Goal: Information Seeking & Learning: Check status

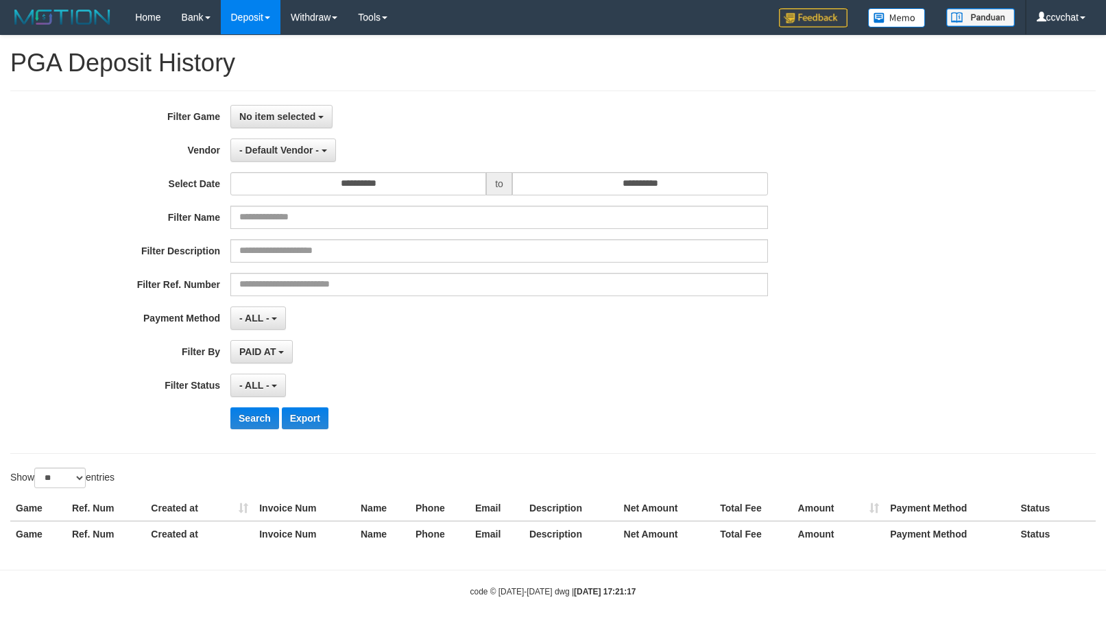
select select
select select "**"
select select
select select "**"
click at [297, 111] on span "No item selected" at bounding box center [277, 116] width 76 height 11
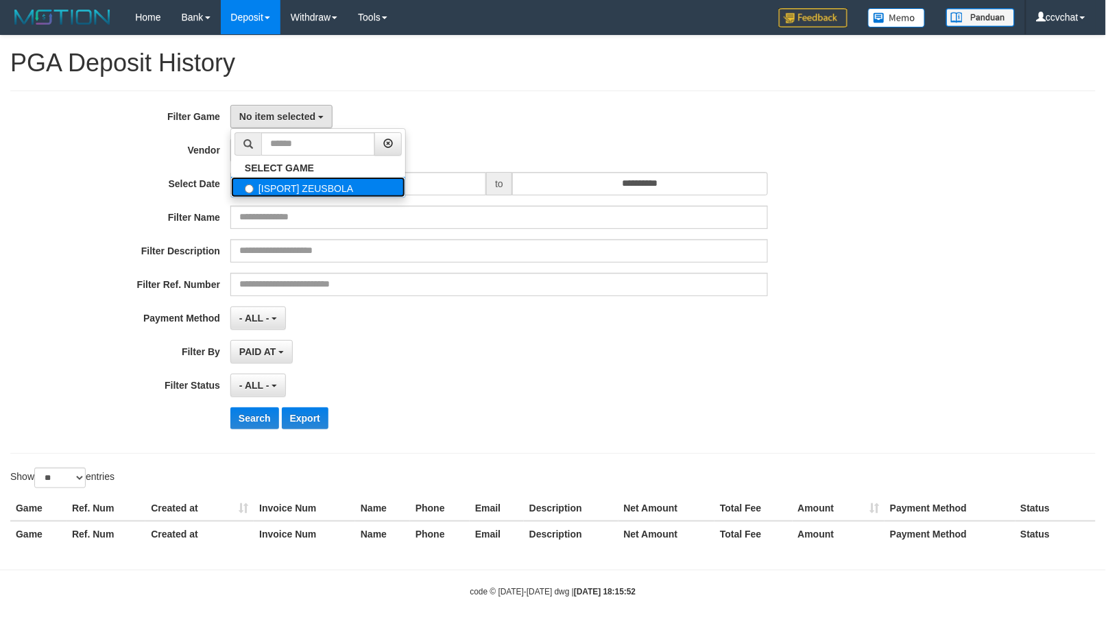
click at [297, 187] on label "[ISPORT] ZEUSBOLA" at bounding box center [318, 187] width 174 height 21
select select "****"
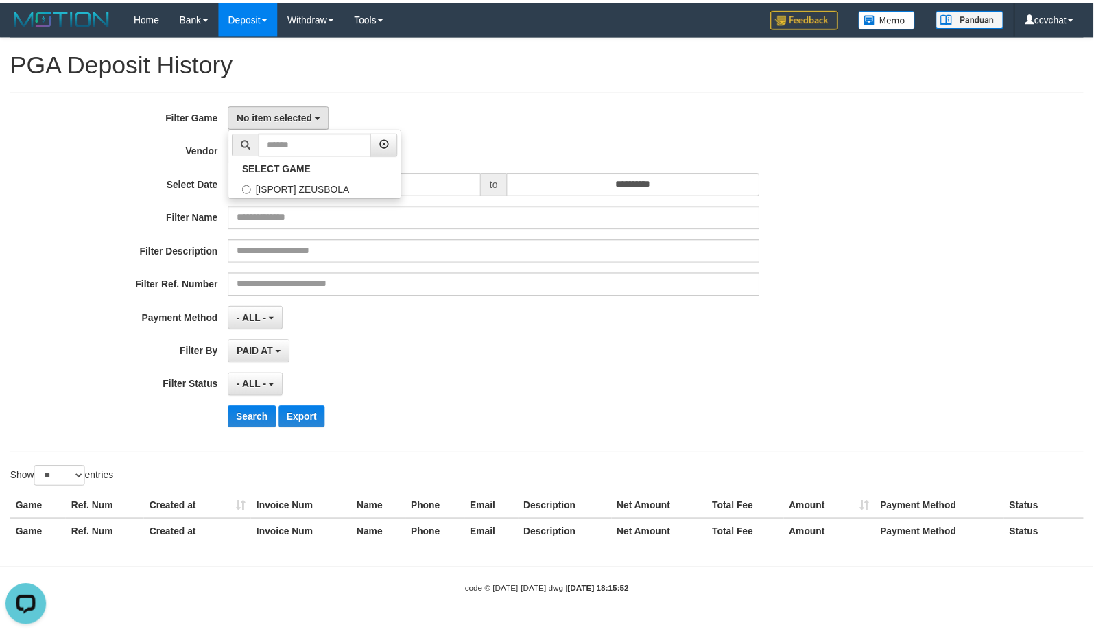
scroll to position [12, 0]
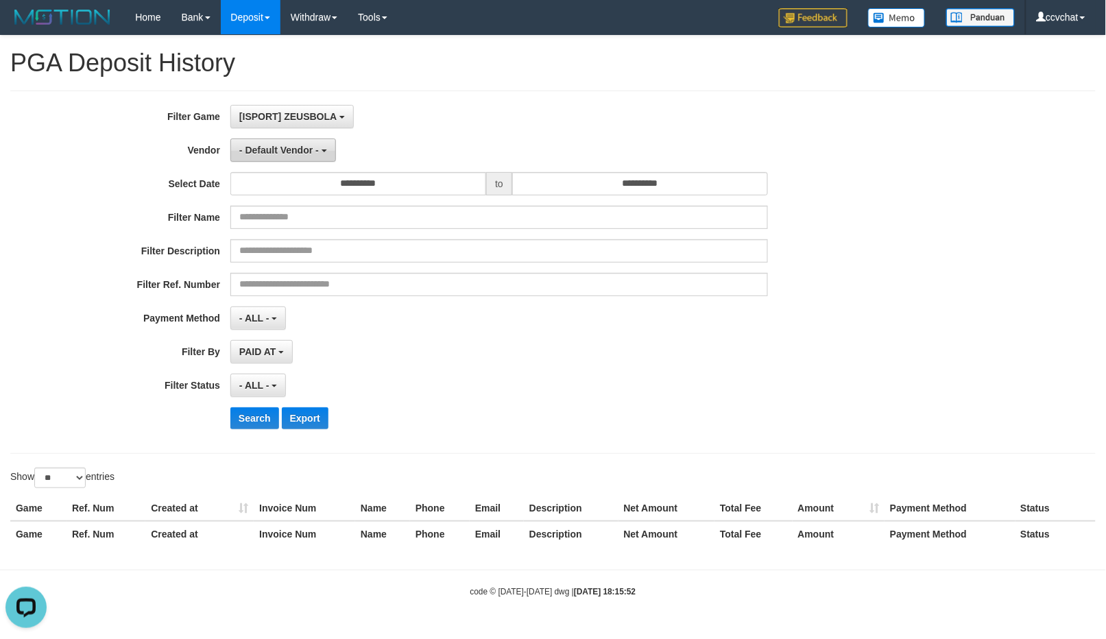
click at [300, 156] on span "- Default Vendor -" at bounding box center [279, 150] width 80 height 11
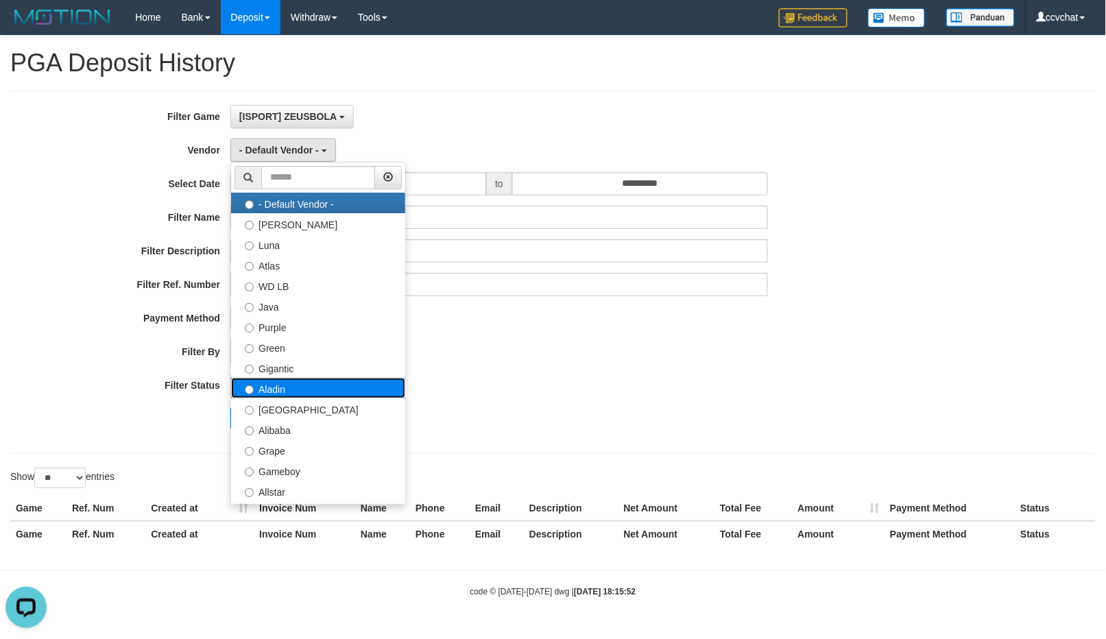
click at [278, 390] on label "Aladin" at bounding box center [318, 388] width 174 height 21
select select "**********"
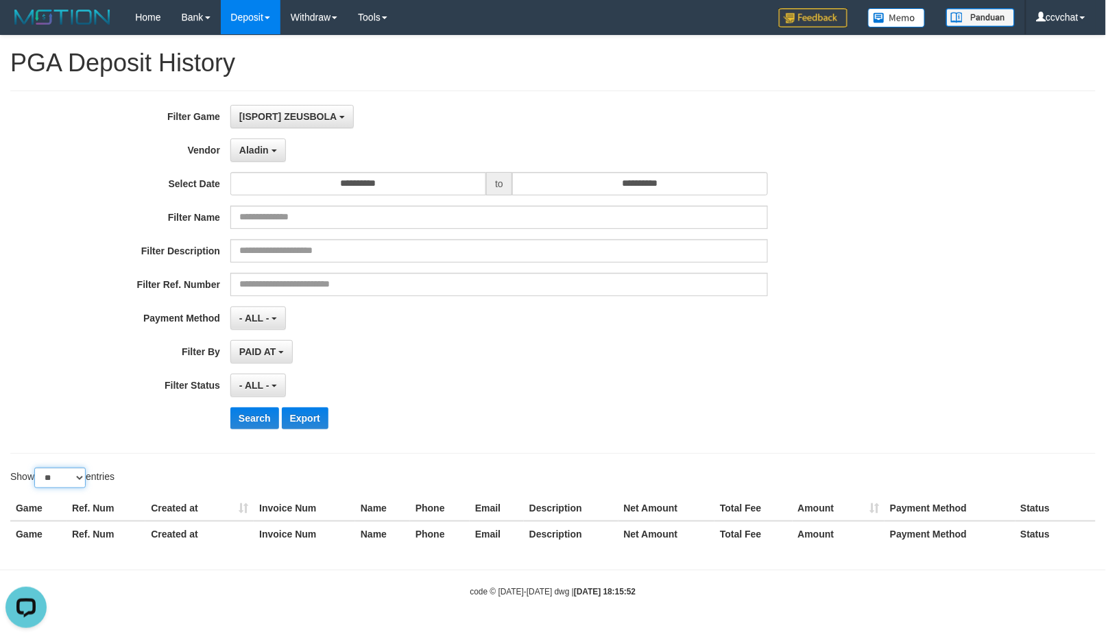
click at [69, 483] on select "** ** ** ***" at bounding box center [59, 478] width 51 height 21
select select "***"
click at [36, 470] on select "** ** ** ***" at bounding box center [59, 478] width 51 height 21
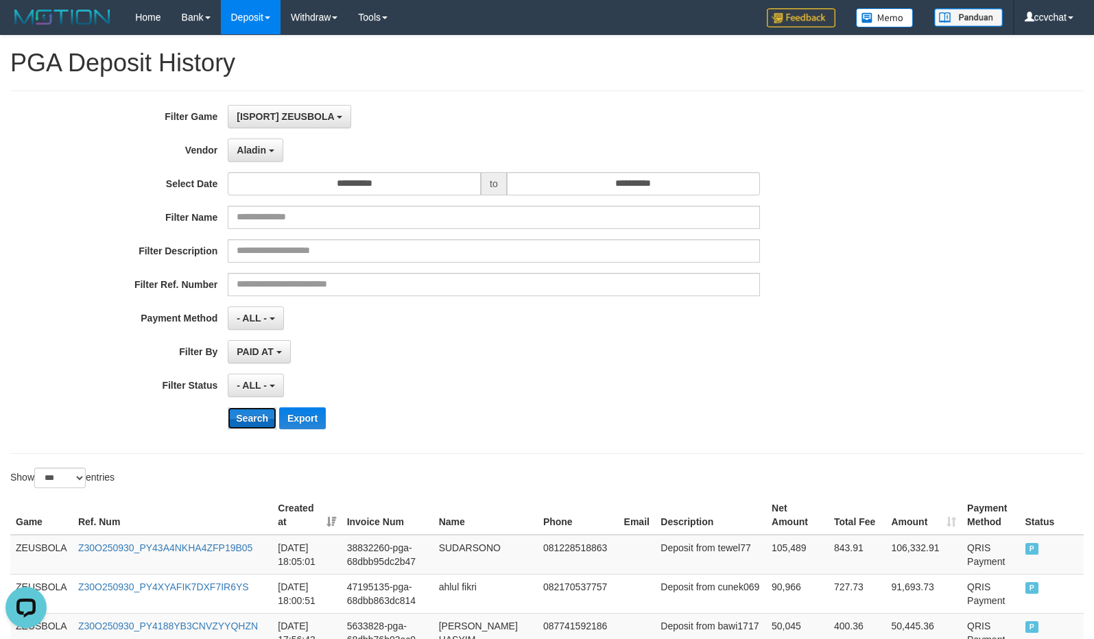
click at [251, 420] on button "Search" at bounding box center [252, 418] width 49 height 22
click at [706, 313] on div "- ALL - SELECT ALL - ALL - SELECT PAYMENT METHOD Mandiri BNI OVO CIMB BRI MAYBA…" at bounding box center [494, 318] width 532 height 23
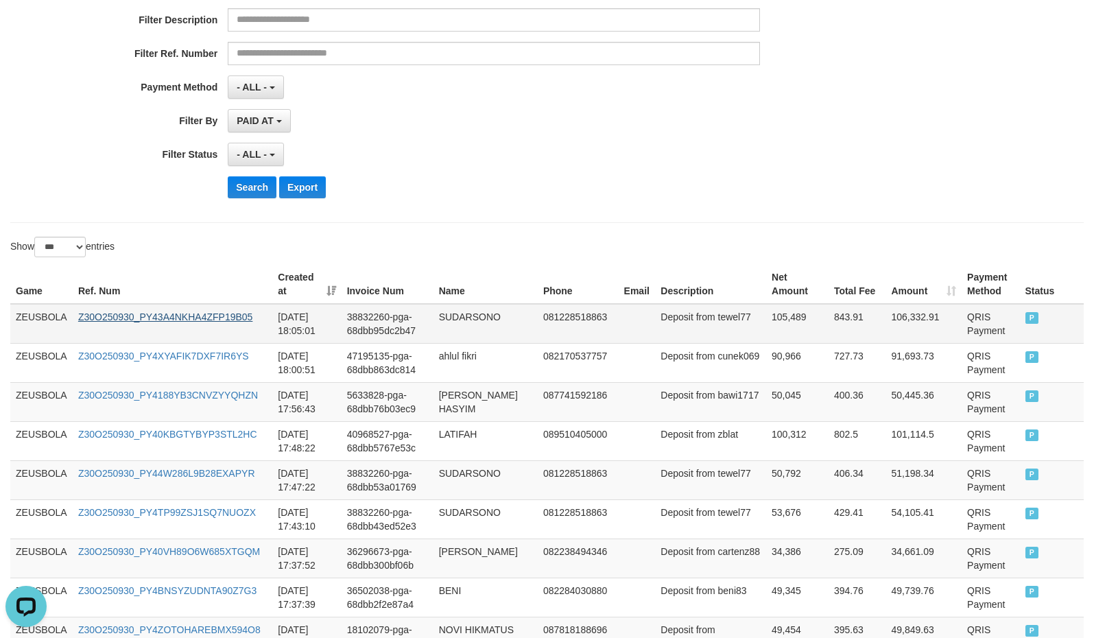
scroll to position [272, 0]
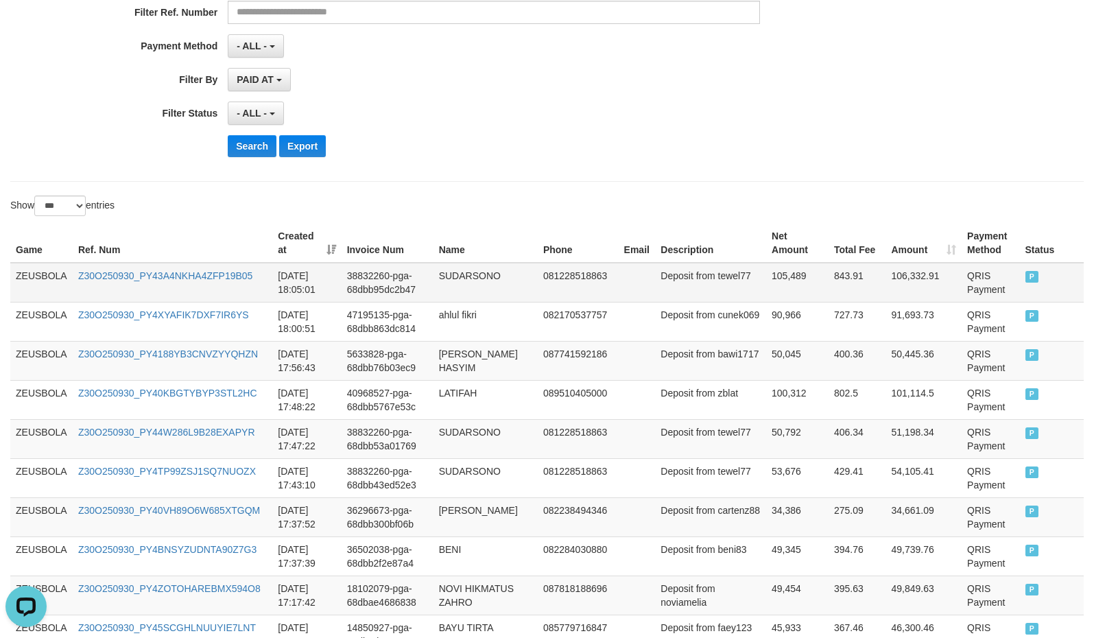
click at [25, 293] on td "ZEUSBOLA" at bounding box center [41, 283] width 62 height 40
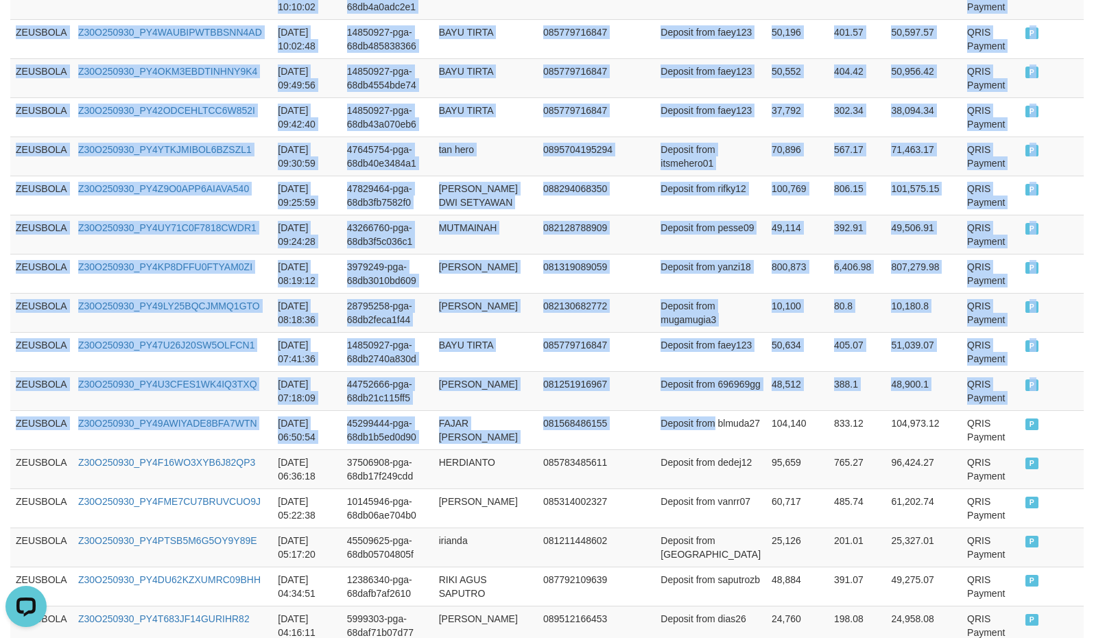
scroll to position [3187, 0]
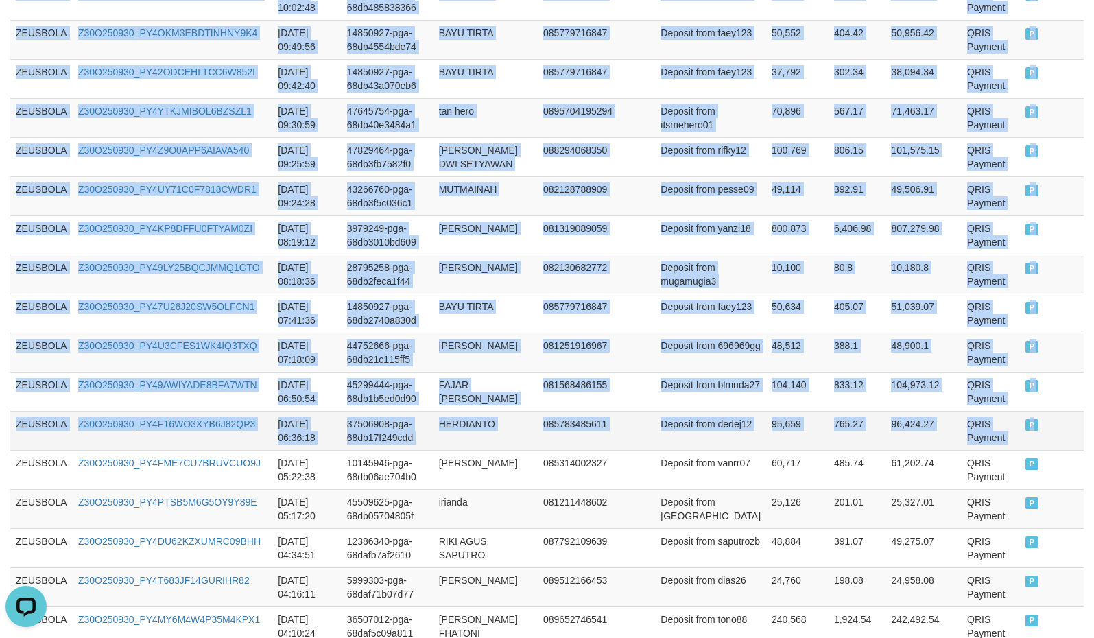
drag, startPoint x: 25, startPoint y: 293, endPoint x: 1040, endPoint y: 455, distance: 1027.1
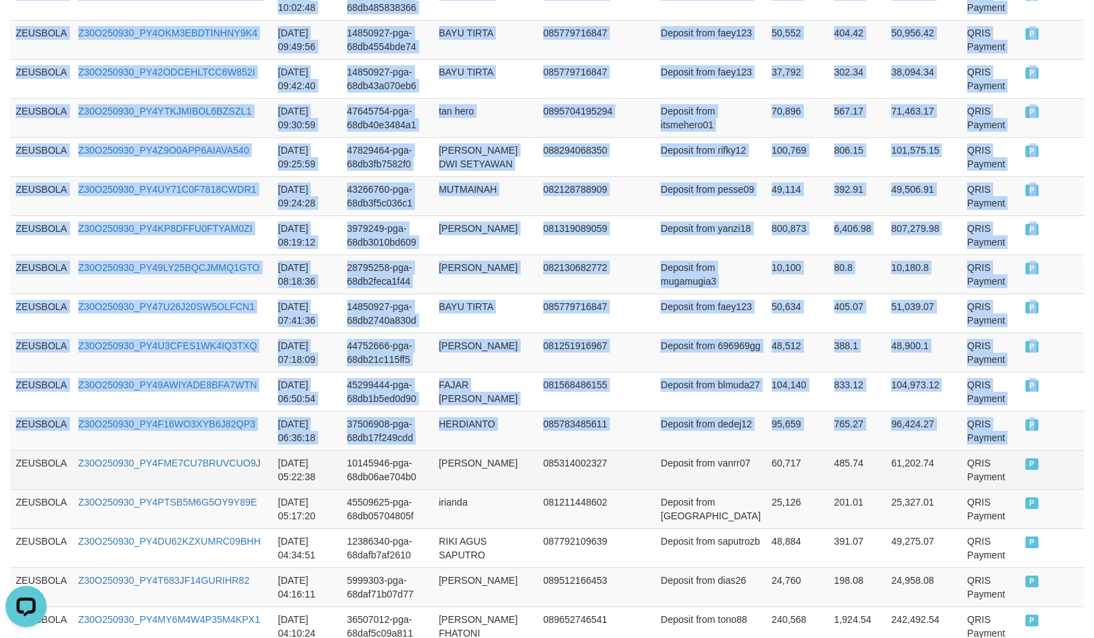
copy tbody "ZEUSBOLA Z30O250930_PY43A4NKHA4ZFP19B05 [DATE] 18:05:01 38832260-pga-68dbb95dc2…"
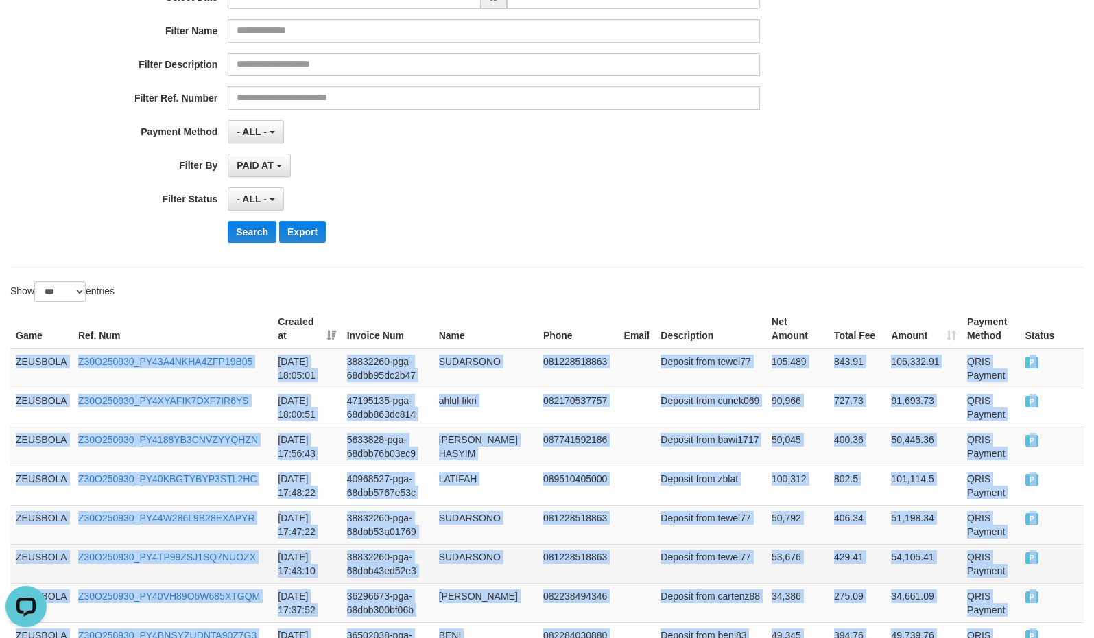
scroll to position [0, 0]
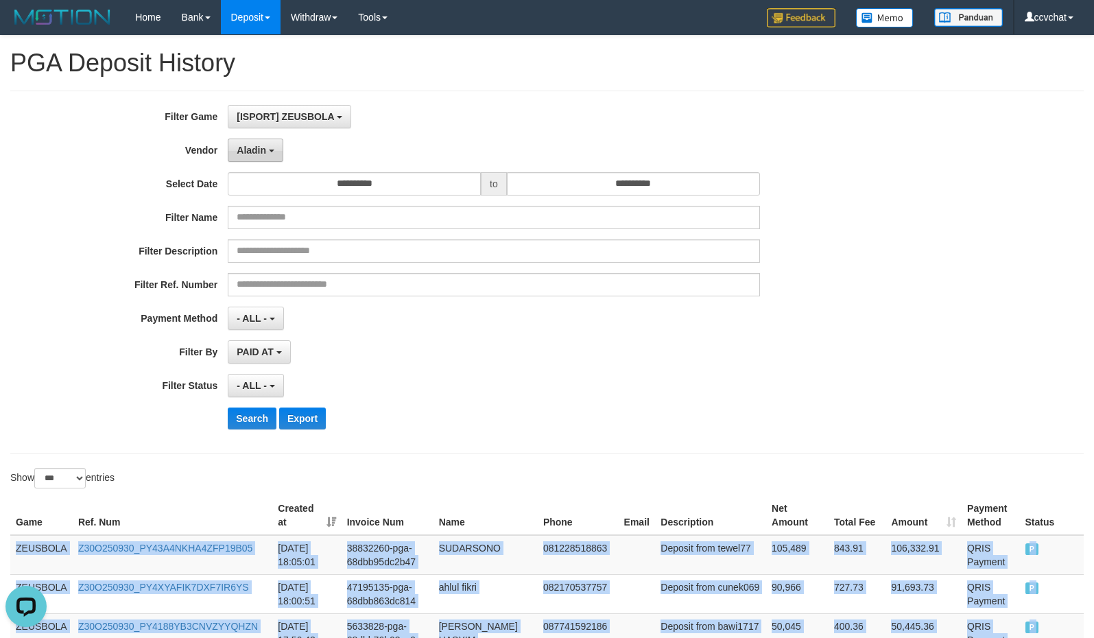
click at [261, 151] on span "Aladin" at bounding box center [251, 150] width 29 height 11
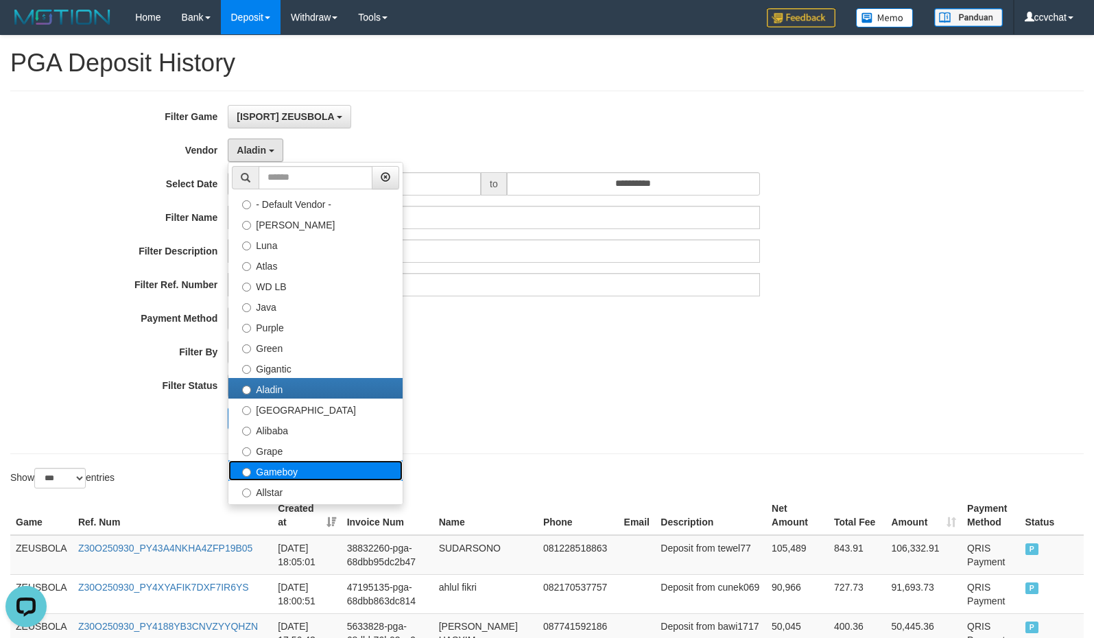
click at [295, 467] on label "Gameboy" at bounding box center [315, 470] width 174 height 21
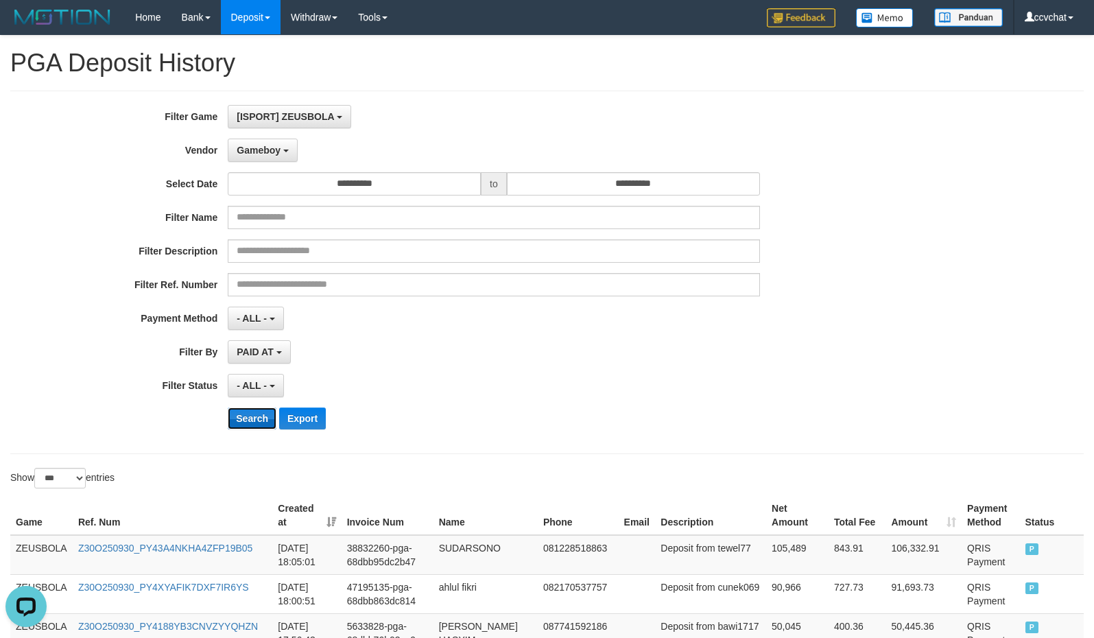
click at [248, 423] on button "Search" at bounding box center [252, 418] width 49 height 22
click at [800, 403] on div "**********" at bounding box center [455, 272] width 911 height 335
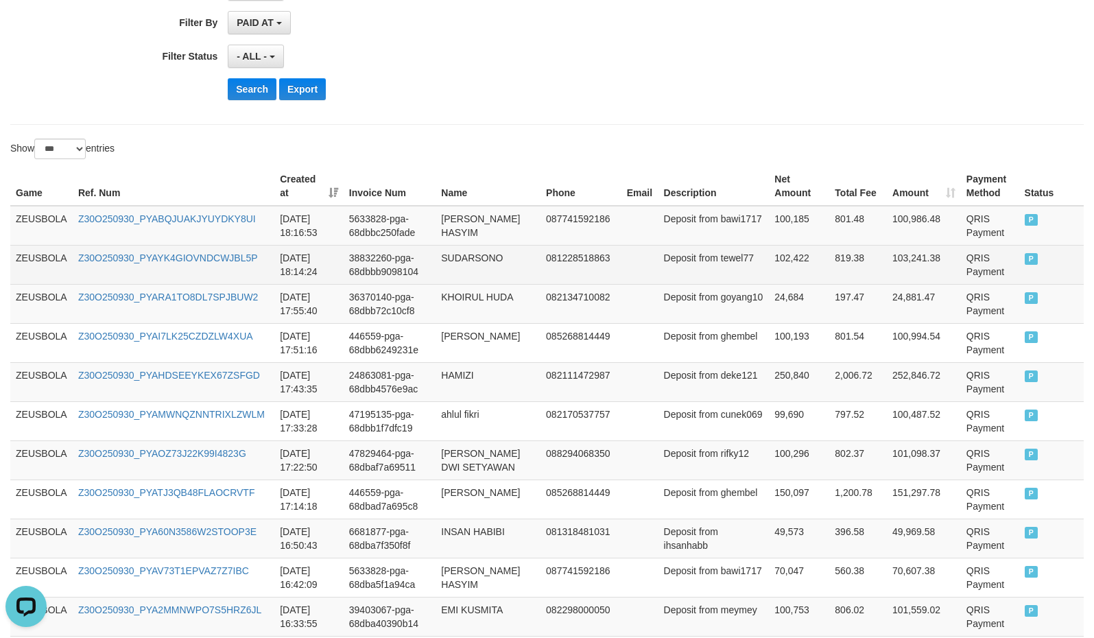
scroll to position [343, 0]
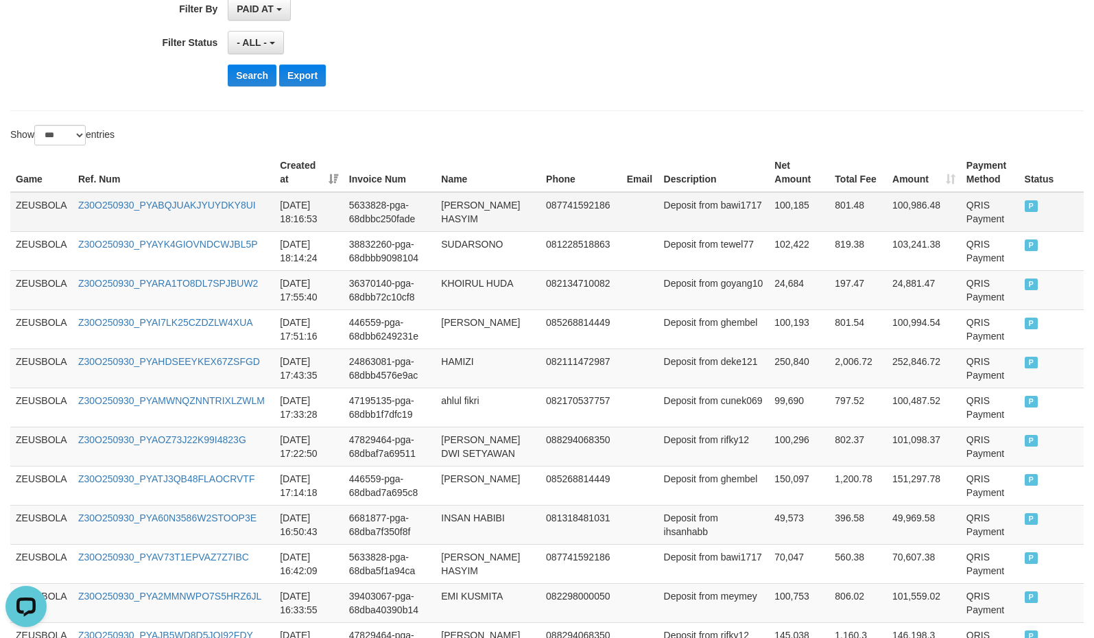
click at [21, 222] on td "ZEUSBOLA" at bounding box center [41, 212] width 62 height 40
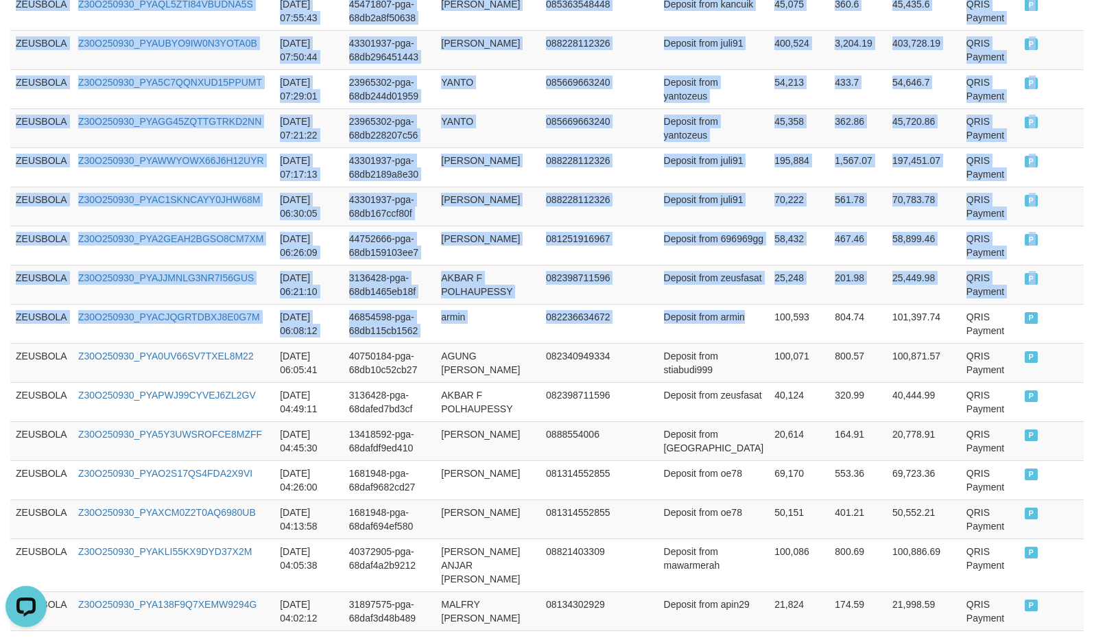
scroll to position [2829, 0]
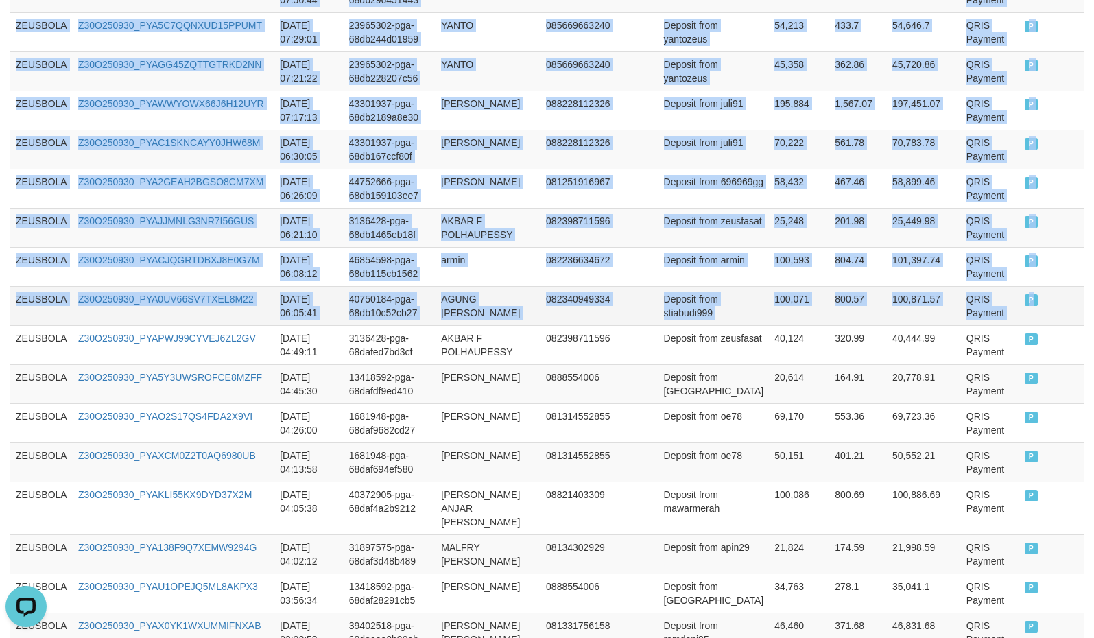
drag, startPoint x: 21, startPoint y: 222, endPoint x: 1051, endPoint y: 366, distance: 1039.4
copy tbody "ZEUSBOLA Z30O250930_PYABQJUAKJYUYDKY8UI [DATE] 18:16:53 5633828-pga-68dbbc250fa…"
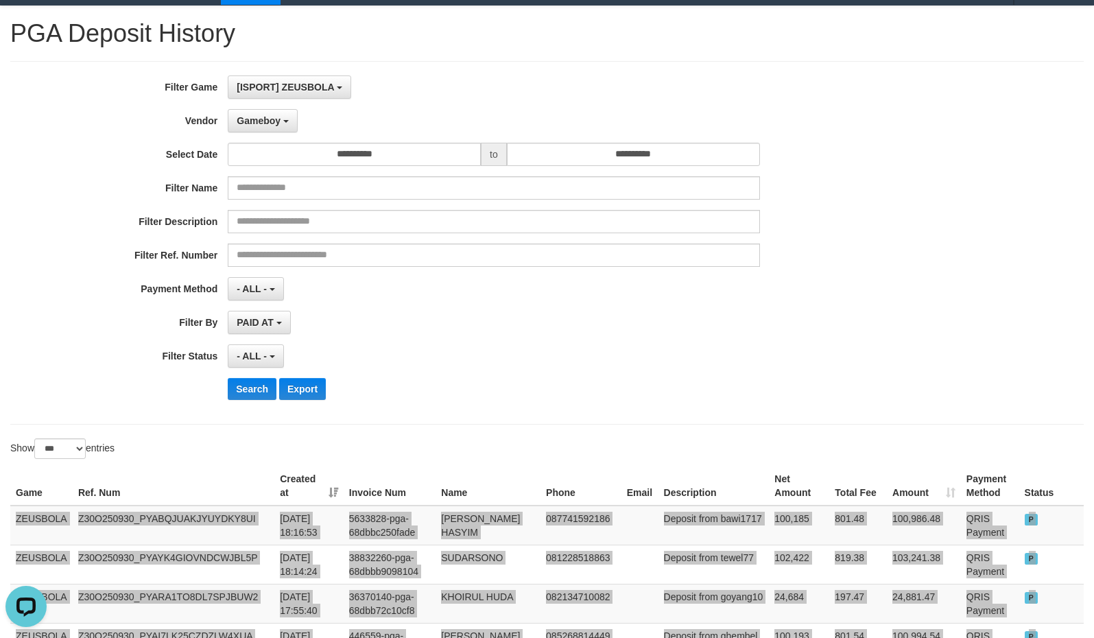
scroll to position [0, 0]
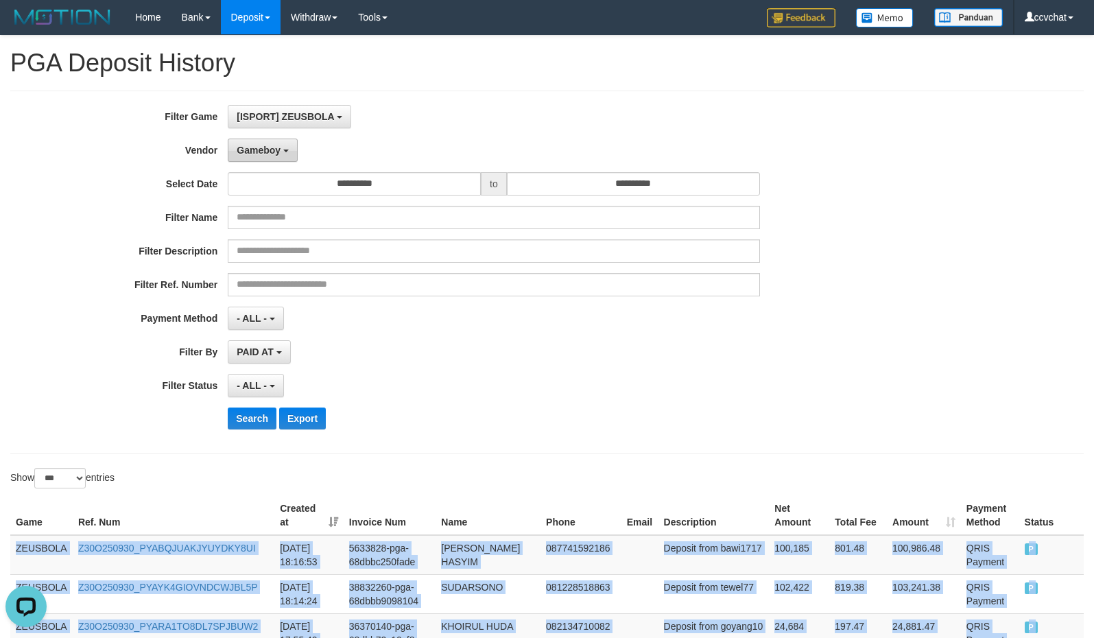
click at [268, 151] on span "Gameboy" at bounding box center [259, 150] width 44 height 11
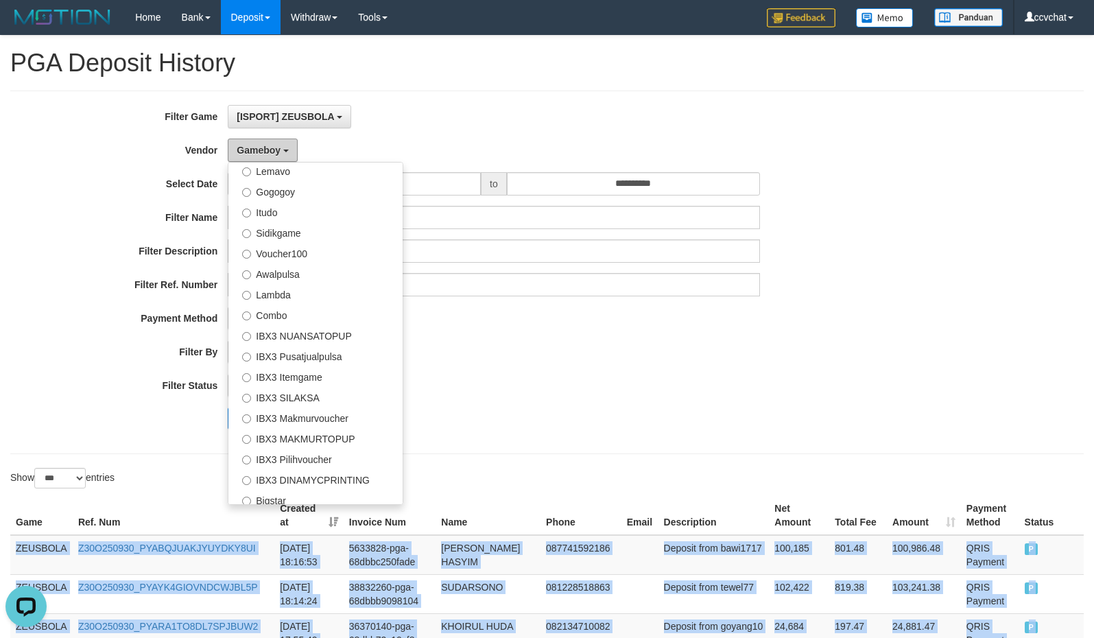
scroll to position [512, 0]
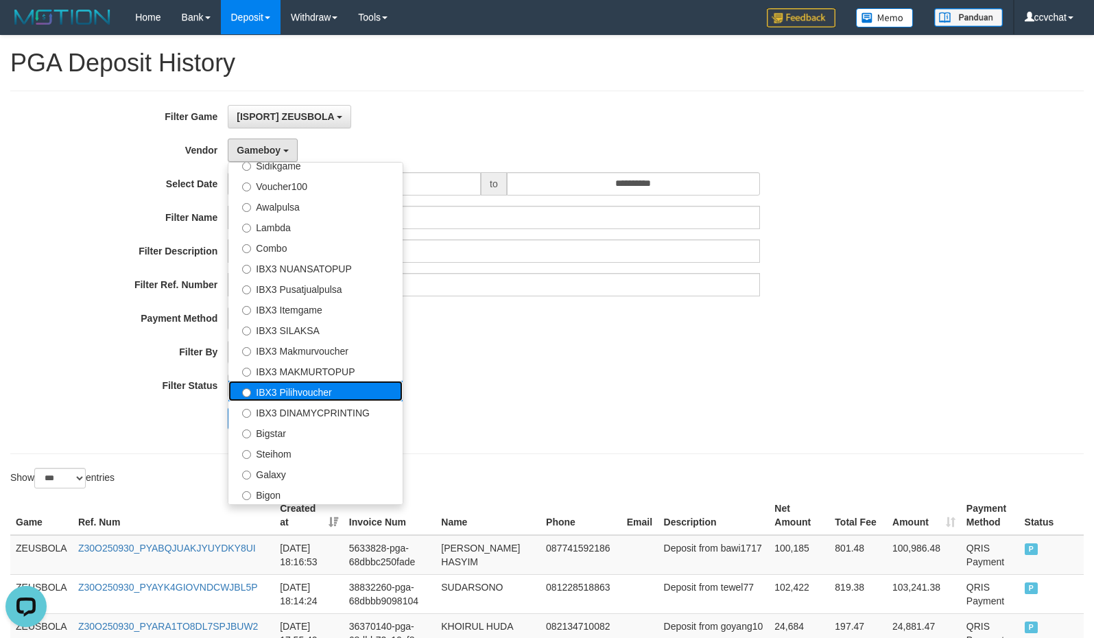
click at [341, 390] on label "IBX3 Pilihvoucher" at bounding box center [315, 391] width 174 height 21
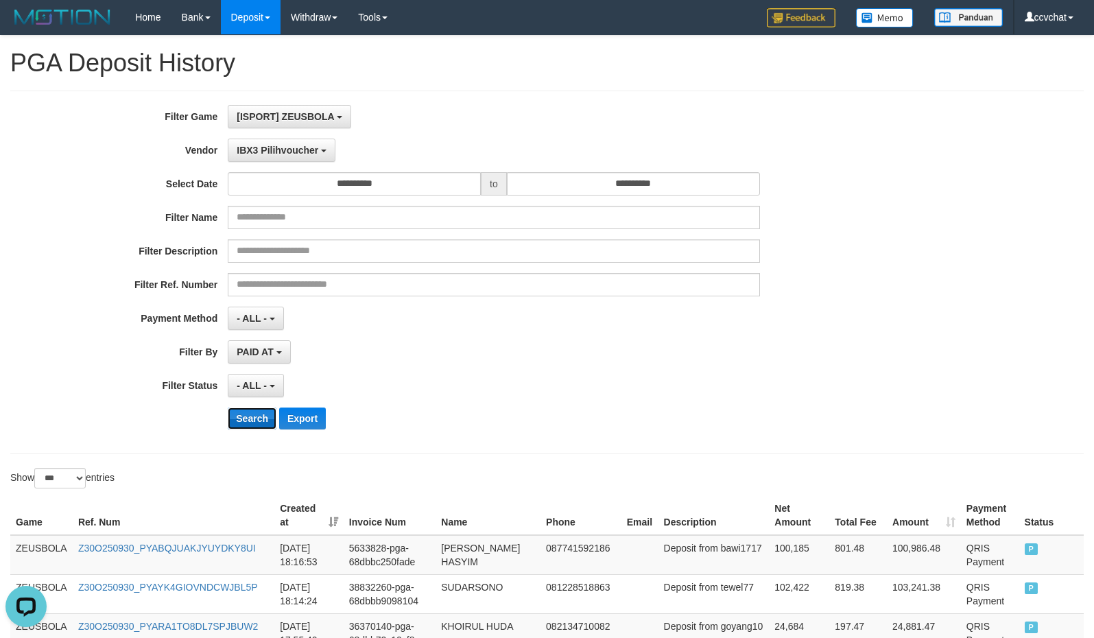
click at [245, 416] on button "Search" at bounding box center [252, 418] width 49 height 22
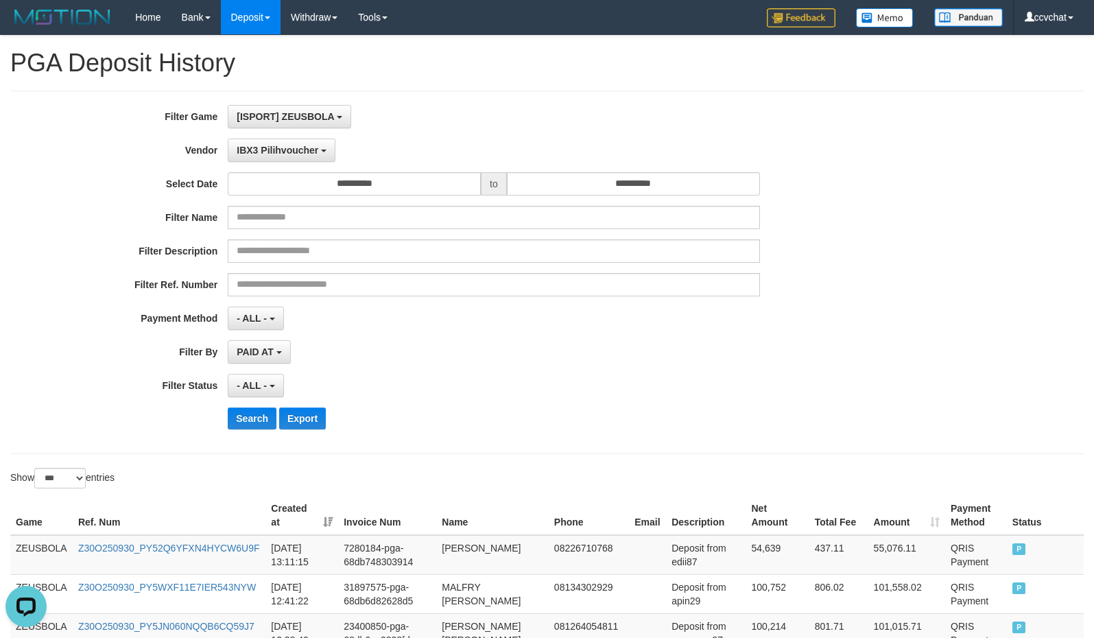
click at [786, 429] on div "Search Export" at bounding box center [570, 418] width 684 height 22
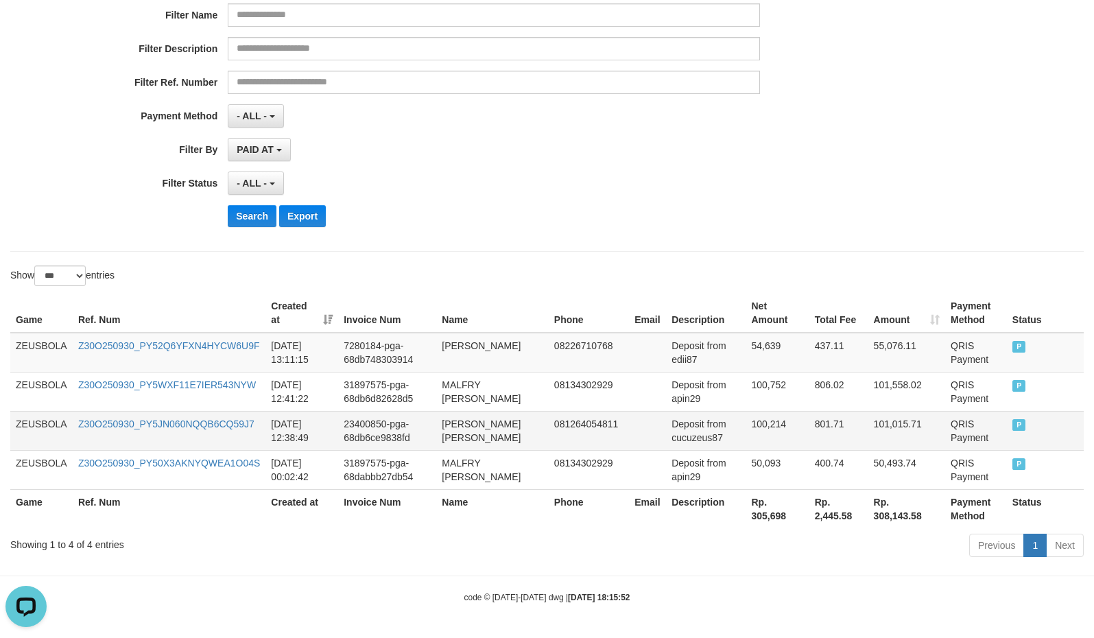
click at [440, 423] on td "[PERSON_NAME] [PERSON_NAME]" at bounding box center [492, 430] width 112 height 39
drag, startPoint x: 440, startPoint y: 423, endPoint x: 501, endPoint y: 436, distance: 62.4
click at [475, 432] on td "[PERSON_NAME] [PERSON_NAME]" at bounding box center [492, 430] width 112 height 39
click at [504, 436] on td "[PERSON_NAME] [PERSON_NAME]" at bounding box center [492, 430] width 112 height 39
copy td "[PERSON_NAME] [PERSON_NAME]"
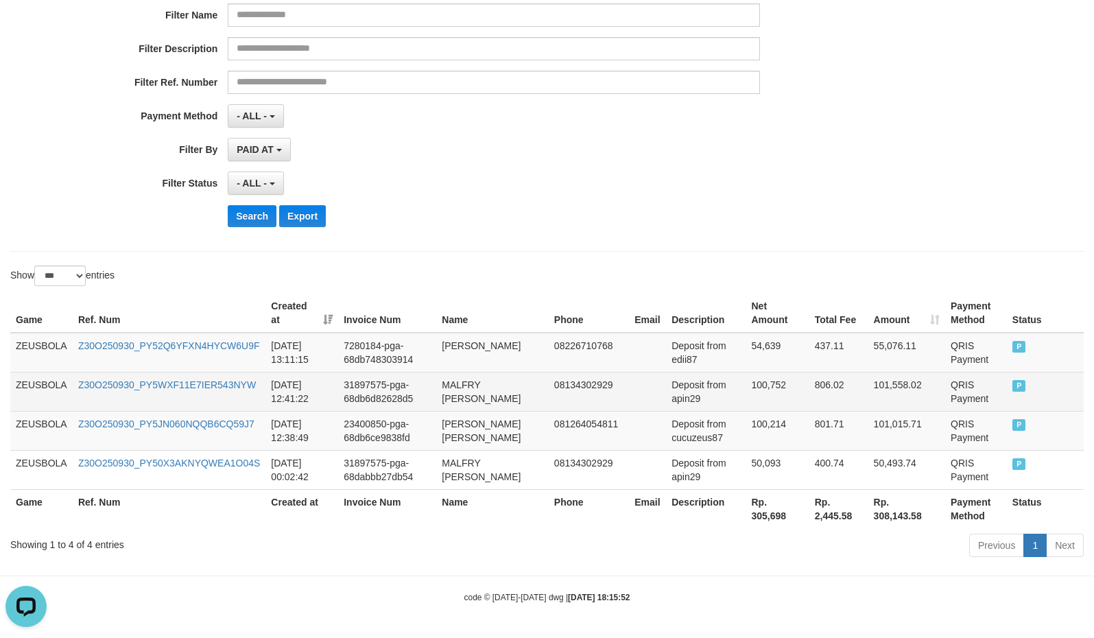
click at [444, 379] on td "MALFRY [PERSON_NAME]" at bounding box center [492, 391] width 112 height 39
drag, startPoint x: 444, startPoint y: 379, endPoint x: 465, endPoint y: 394, distance: 26.1
click at [444, 382] on td "MALFRY [PERSON_NAME]" at bounding box center [492, 391] width 112 height 39
click at [481, 398] on td "MALFRY [PERSON_NAME]" at bounding box center [492, 391] width 112 height 39
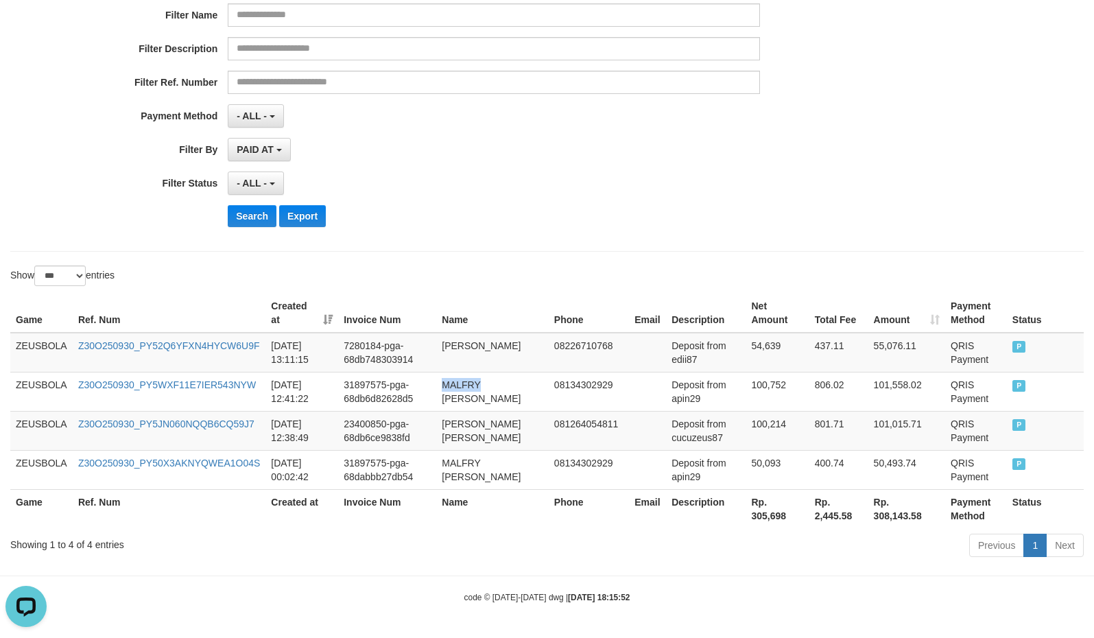
copy td "MALFRY [PERSON_NAME]"
click at [450, 351] on td "[PERSON_NAME]" at bounding box center [492, 353] width 112 height 40
drag, startPoint x: 485, startPoint y: 348, endPoint x: 1062, endPoint y: 348, distance: 576.8
click at [487, 348] on td "[PERSON_NAME]" at bounding box center [492, 353] width 112 height 40
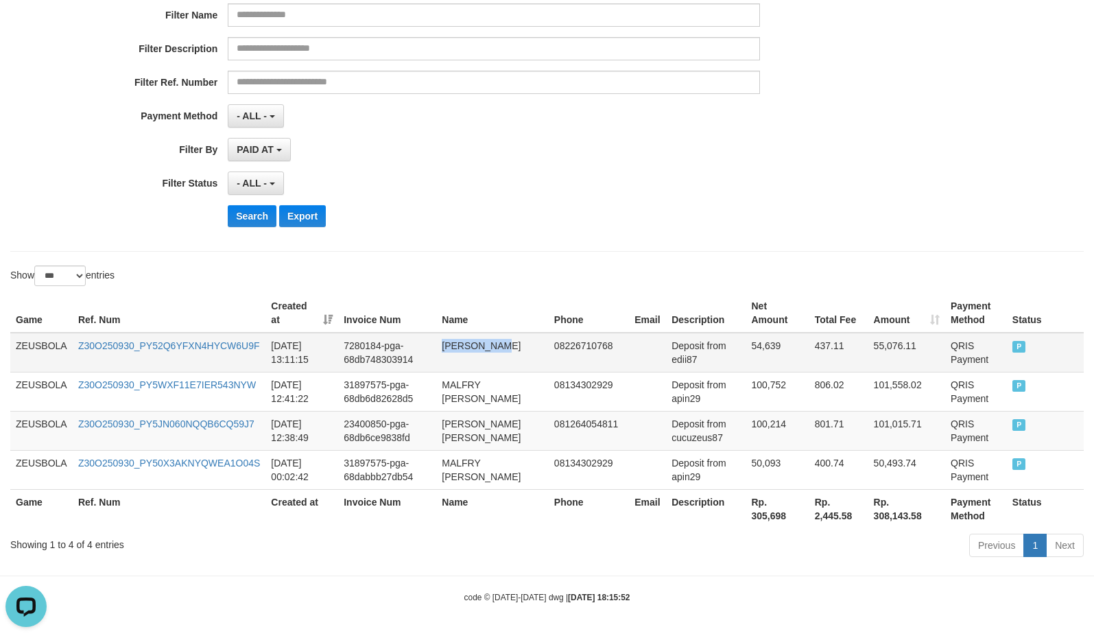
copy td "[PERSON_NAME]"
click at [700, 433] on td "Deposit from cucuzeus87" at bounding box center [706, 430] width 80 height 39
copy td "cucuzeus87"
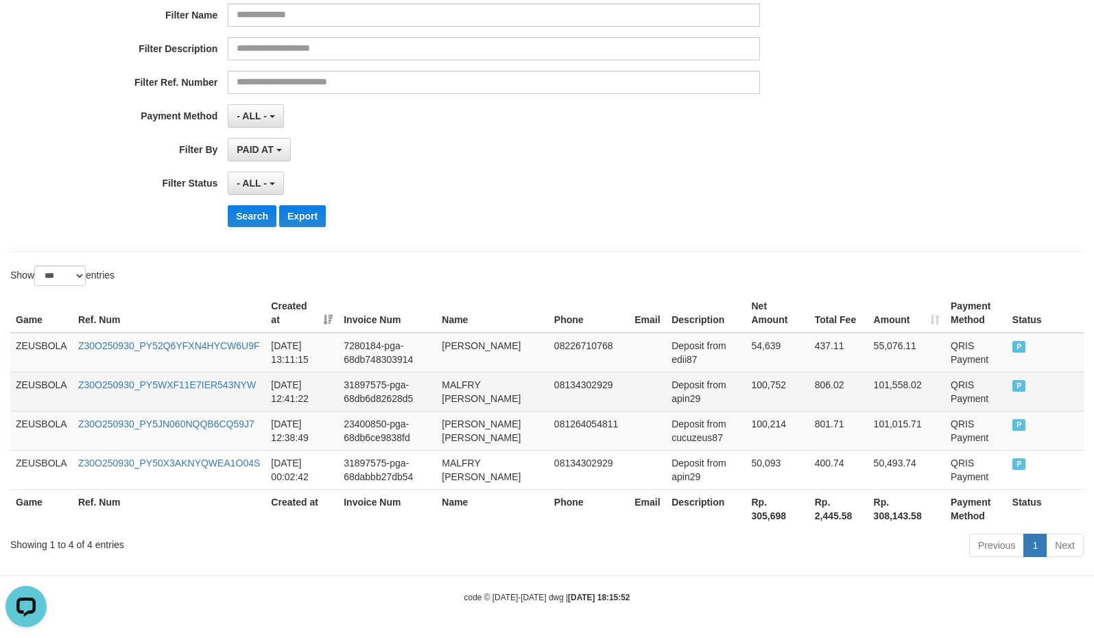
click at [681, 395] on td "Deposit from apin29" at bounding box center [706, 391] width 80 height 39
drag, startPoint x: 681, startPoint y: 395, endPoint x: 1075, endPoint y: 371, distance: 394.4
click at [682, 395] on td "Deposit from apin29" at bounding box center [706, 391] width 80 height 39
copy td "apin29"
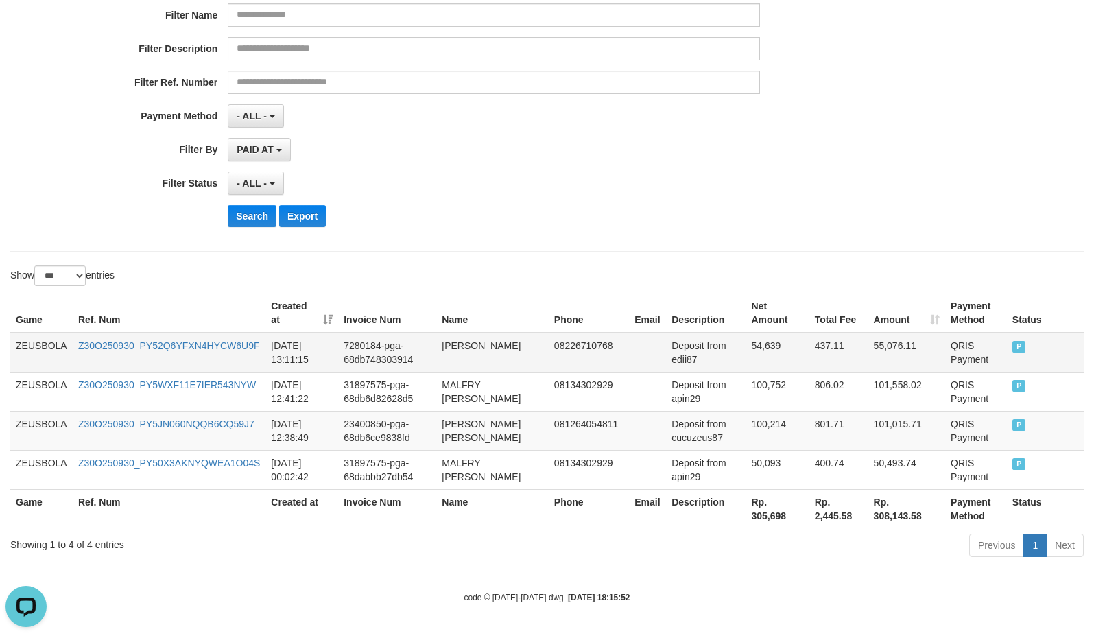
click at [680, 359] on td "Deposit from edii87" at bounding box center [706, 353] width 80 height 40
drag, startPoint x: 680, startPoint y: 359, endPoint x: 1036, endPoint y: 350, distance: 356.7
click at [686, 357] on td "Deposit from edii87" at bounding box center [706, 353] width 80 height 40
copy td "edii87"
click at [752, 415] on td "100,214" at bounding box center [776, 430] width 63 height 39
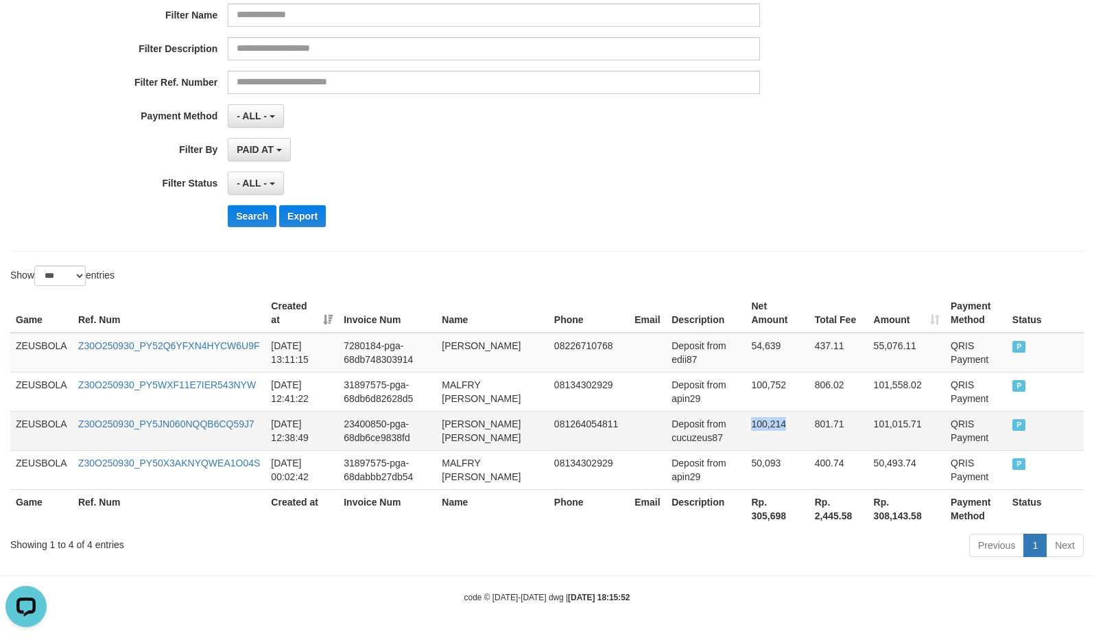
click at [752, 415] on td "100,214" at bounding box center [776, 430] width 63 height 39
copy td "100,214"
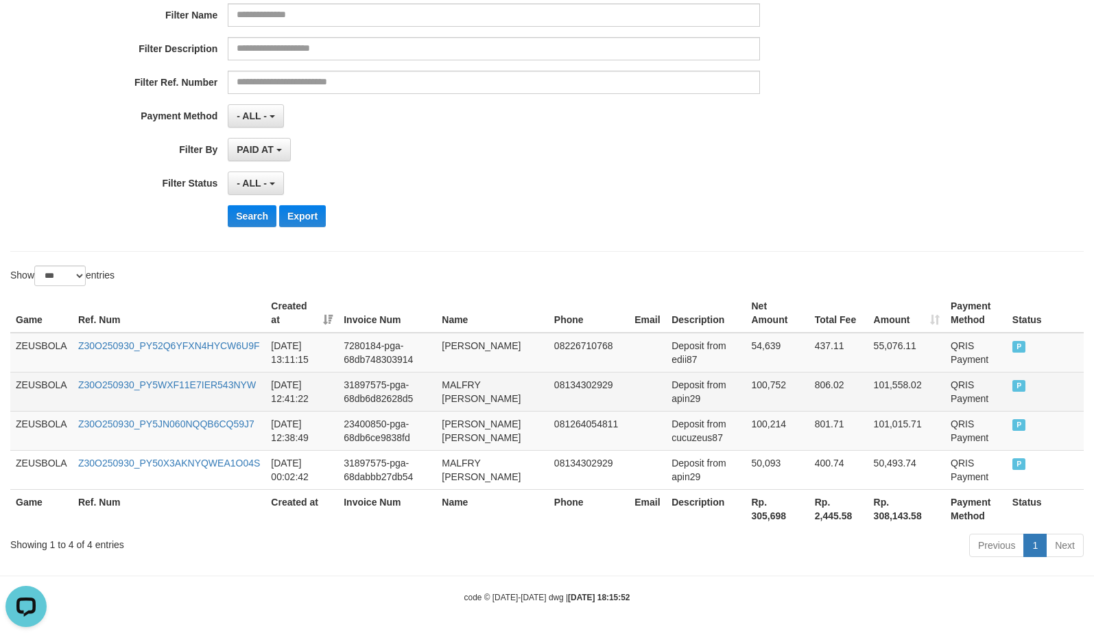
click at [763, 384] on td "100,752" at bounding box center [776, 391] width 63 height 39
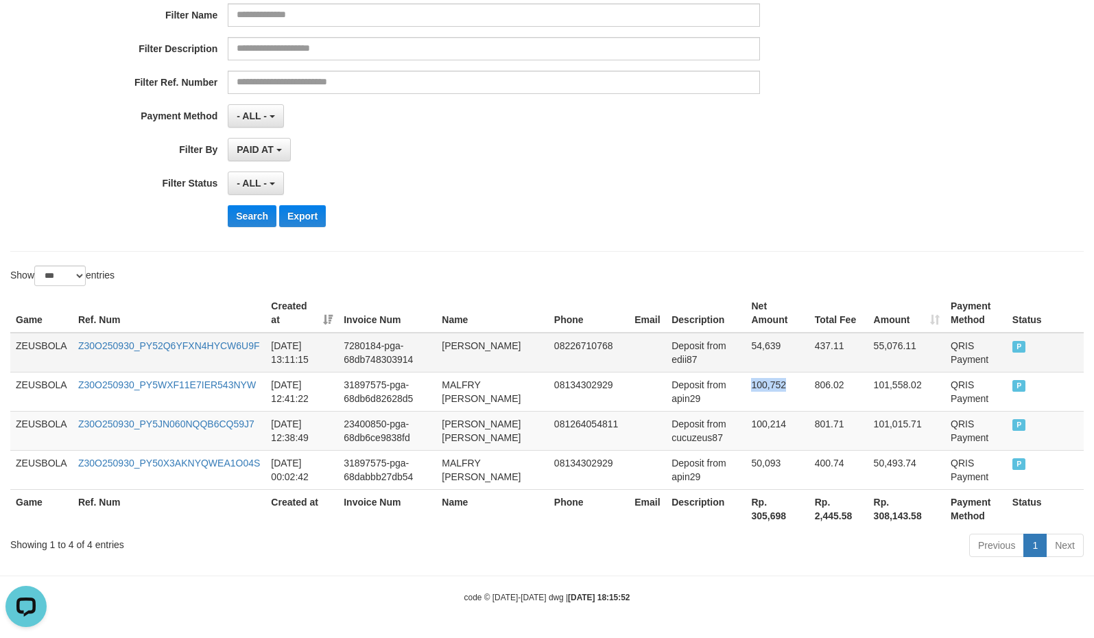
copy td "100,752"
click at [739, 350] on td "Deposit from edii87" at bounding box center [706, 353] width 80 height 40
click at [765, 350] on td "54,639" at bounding box center [776, 353] width 63 height 40
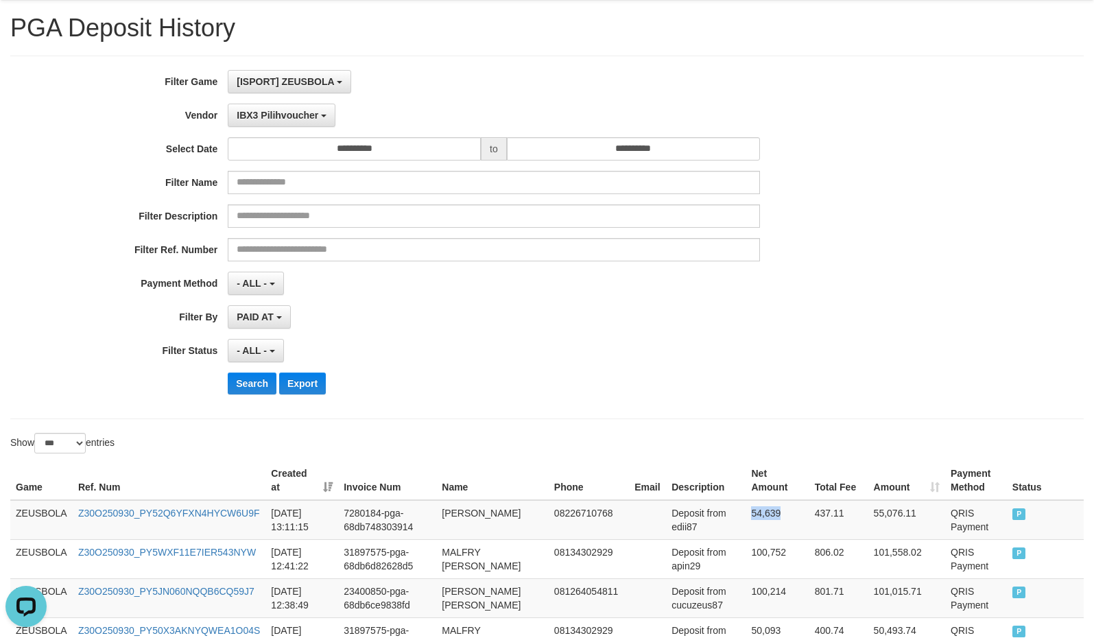
scroll to position [33, 0]
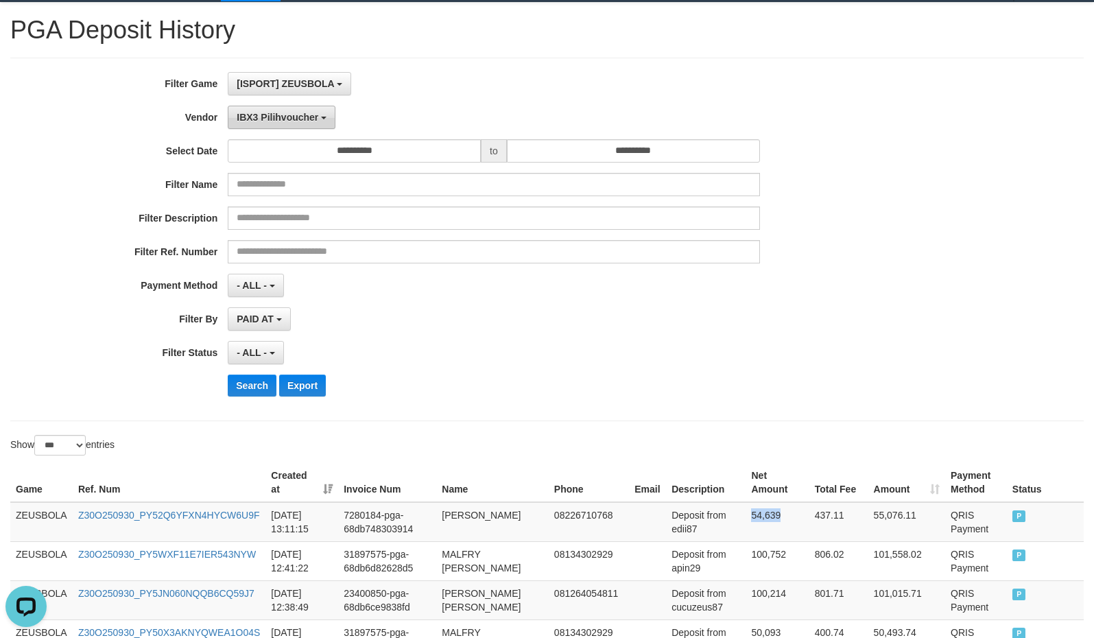
click at [298, 117] on span "IBX3 Pilihvoucher" at bounding box center [278, 117] width 82 height 11
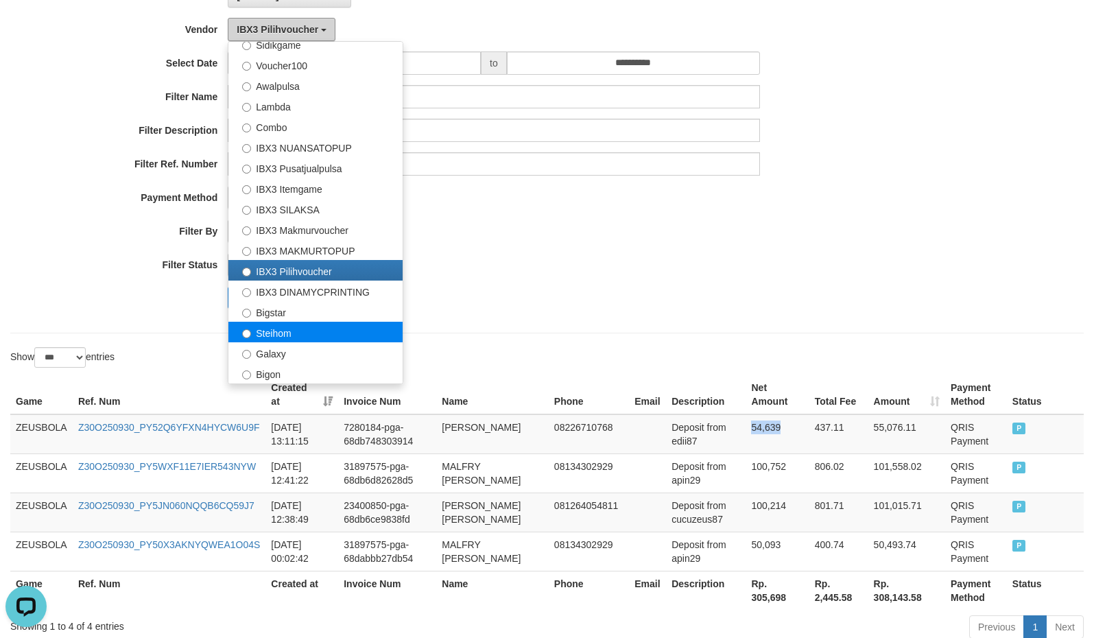
scroll to position [204, 0]
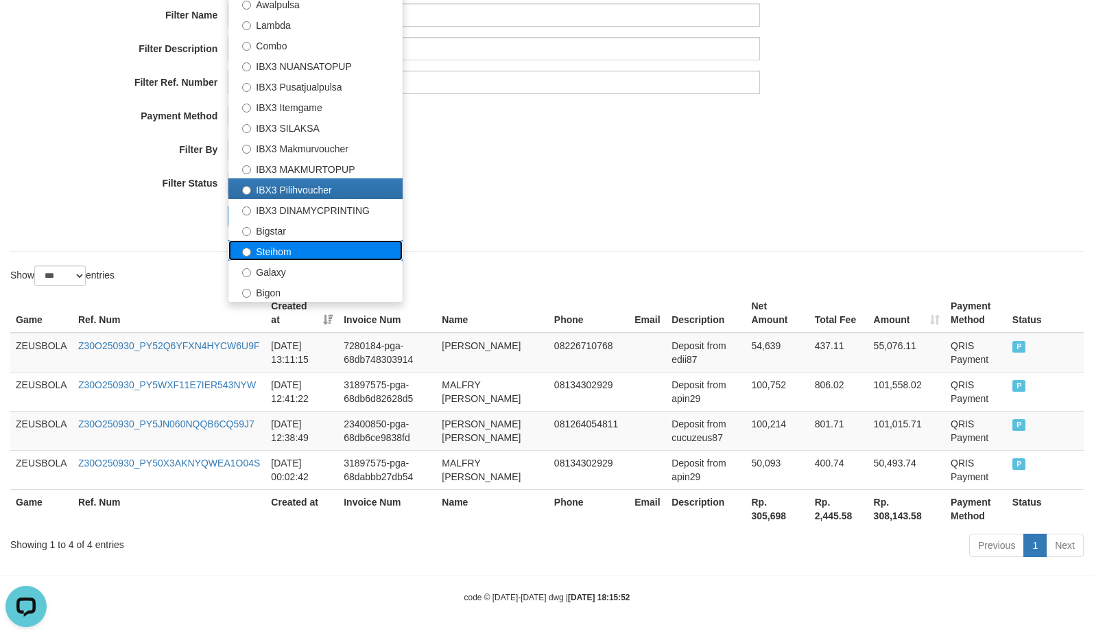
click at [300, 252] on label "Steihom" at bounding box center [315, 250] width 174 height 21
select select "**********"
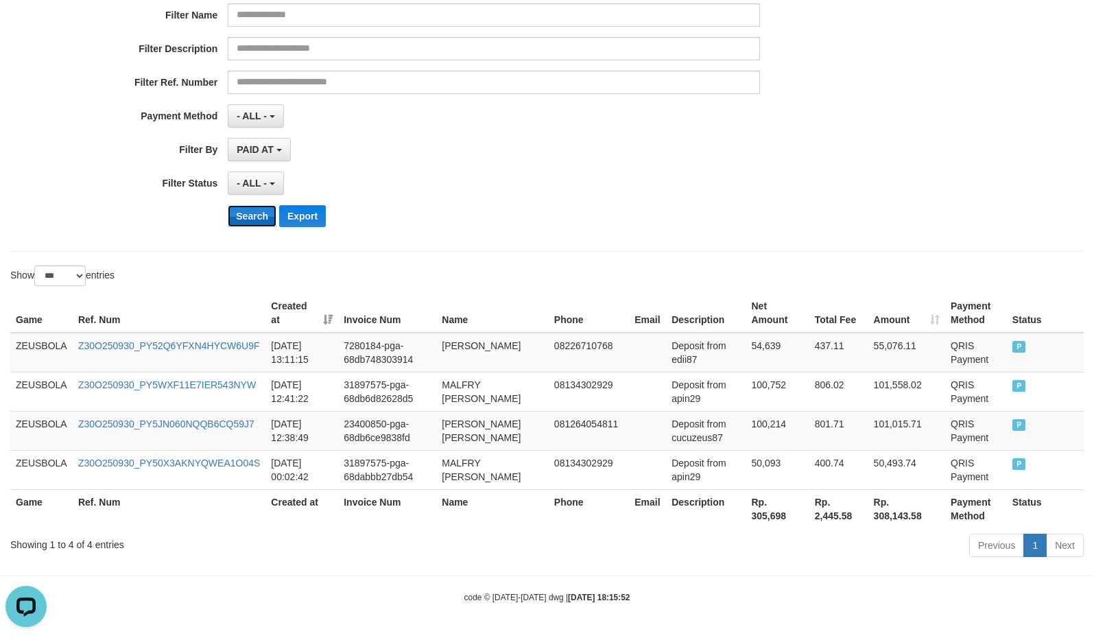
click at [248, 213] on button "Search" at bounding box center [252, 216] width 49 height 22
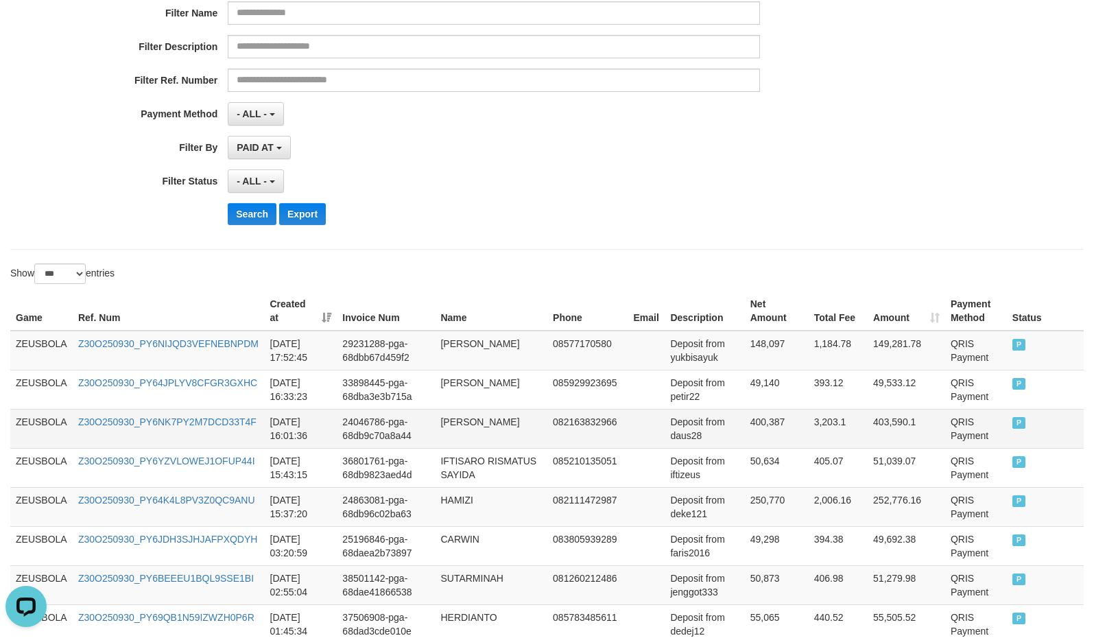
click at [776, 448] on td "400,387" at bounding box center [777, 428] width 64 height 39
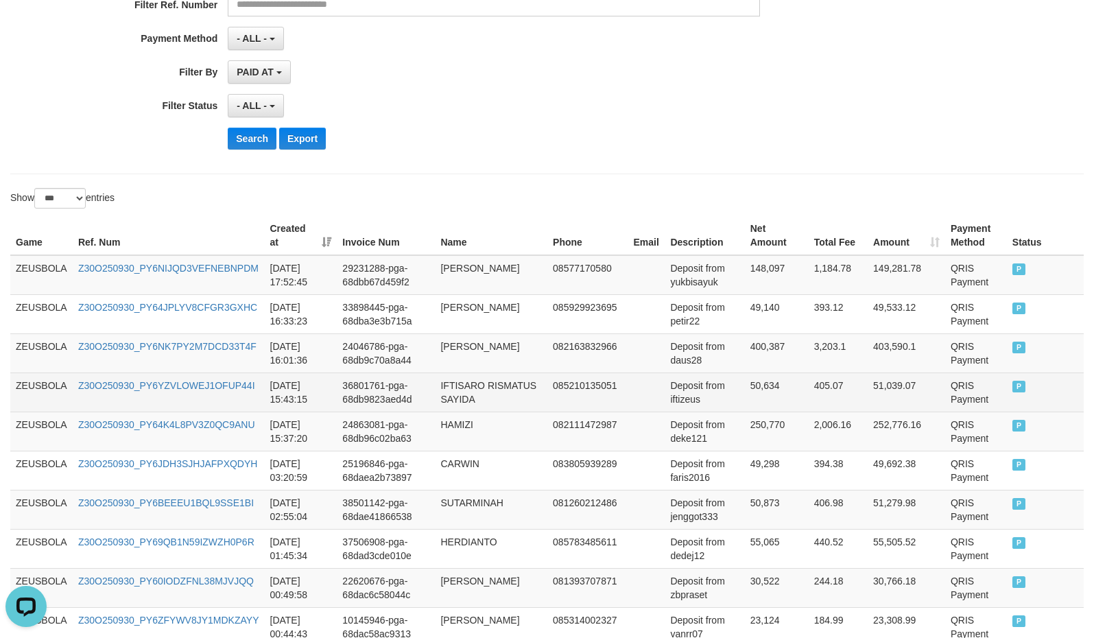
scroll to position [290, 0]
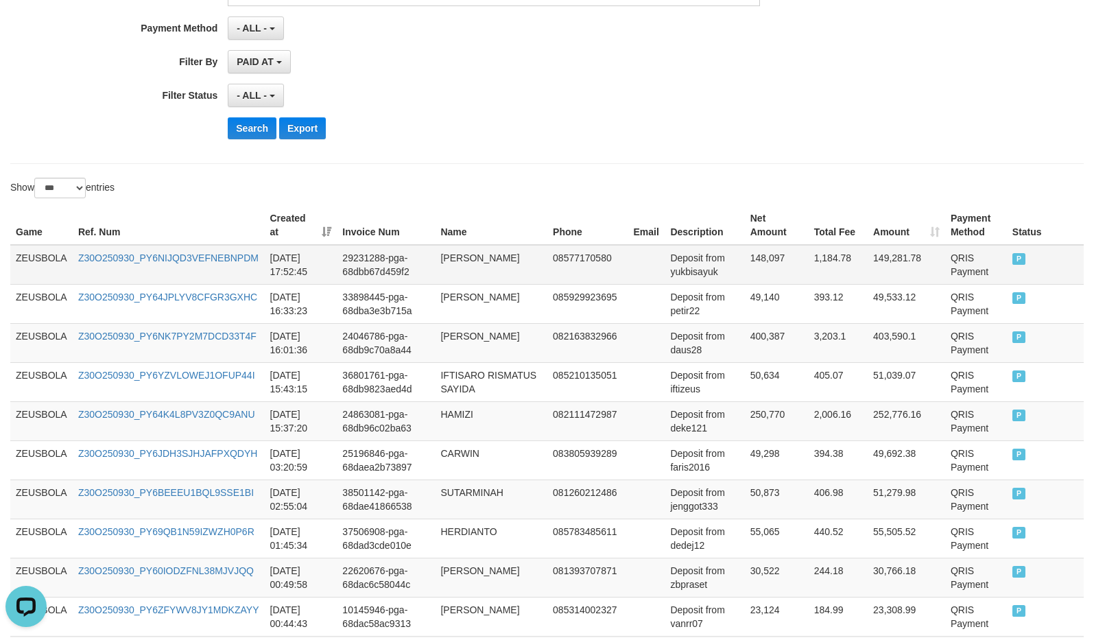
click at [32, 268] on td "ZEUSBOLA" at bounding box center [41, 265] width 62 height 40
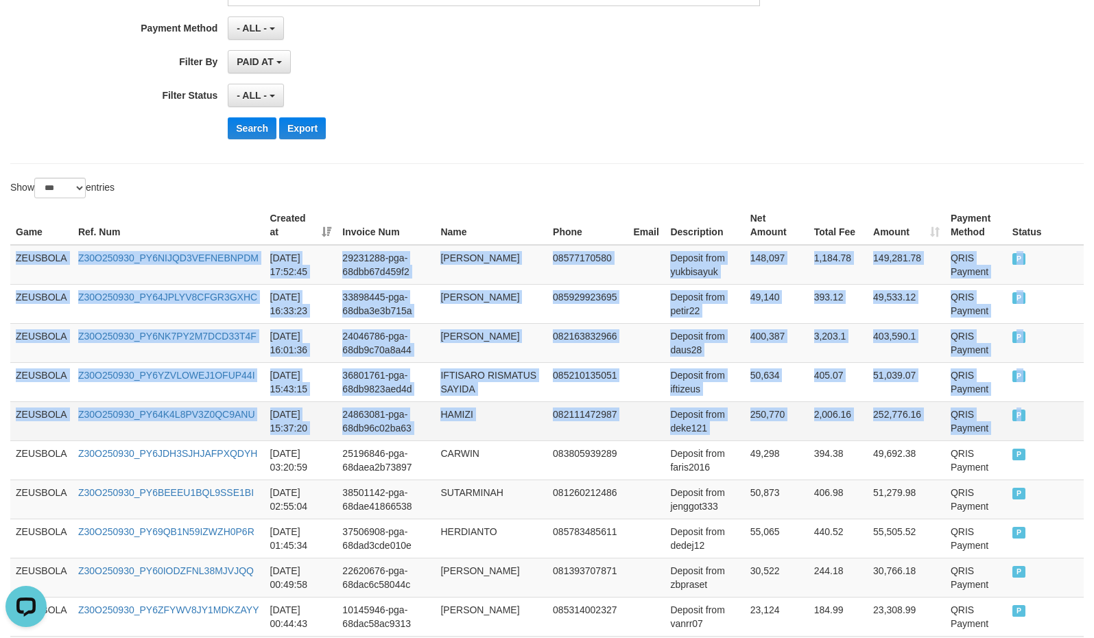
drag, startPoint x: 32, startPoint y: 268, endPoint x: 1033, endPoint y: 423, distance: 1013.2
click at [1033, 423] on tbody "ZEUSBOLA Z30O250930_PY6NIJQD3VEFNEBNPDM [DATE] 17:52:45 29231288-pga-68dbb67d45…" at bounding box center [546, 460] width 1073 height 431
click at [468, 418] on td "HAMIZI" at bounding box center [491, 420] width 112 height 39
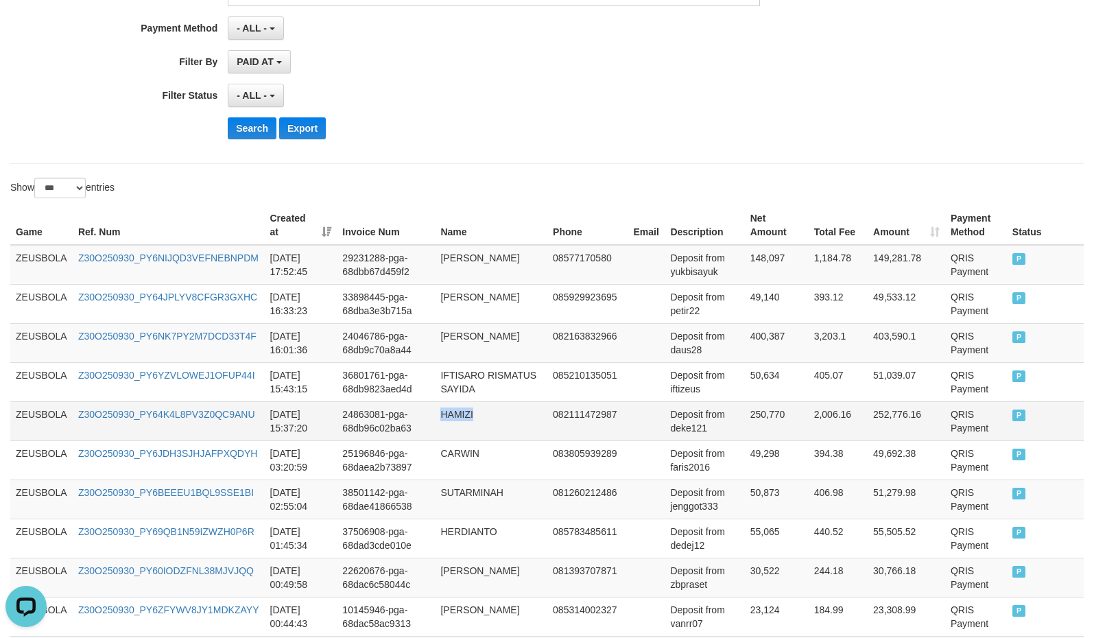
click at [468, 418] on td "HAMIZI" at bounding box center [491, 420] width 112 height 39
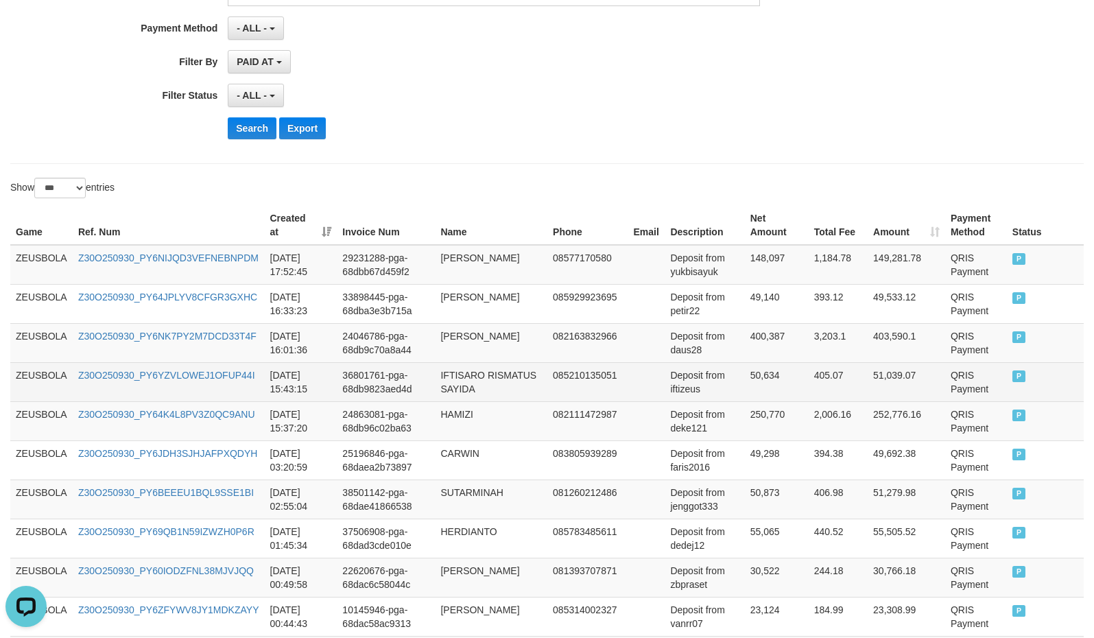
click at [440, 376] on td "IFTISARO RISMATUS SAYIDA" at bounding box center [491, 381] width 112 height 39
click at [481, 391] on td "IFTISARO RISMATUS SAYIDA" at bounding box center [491, 381] width 112 height 39
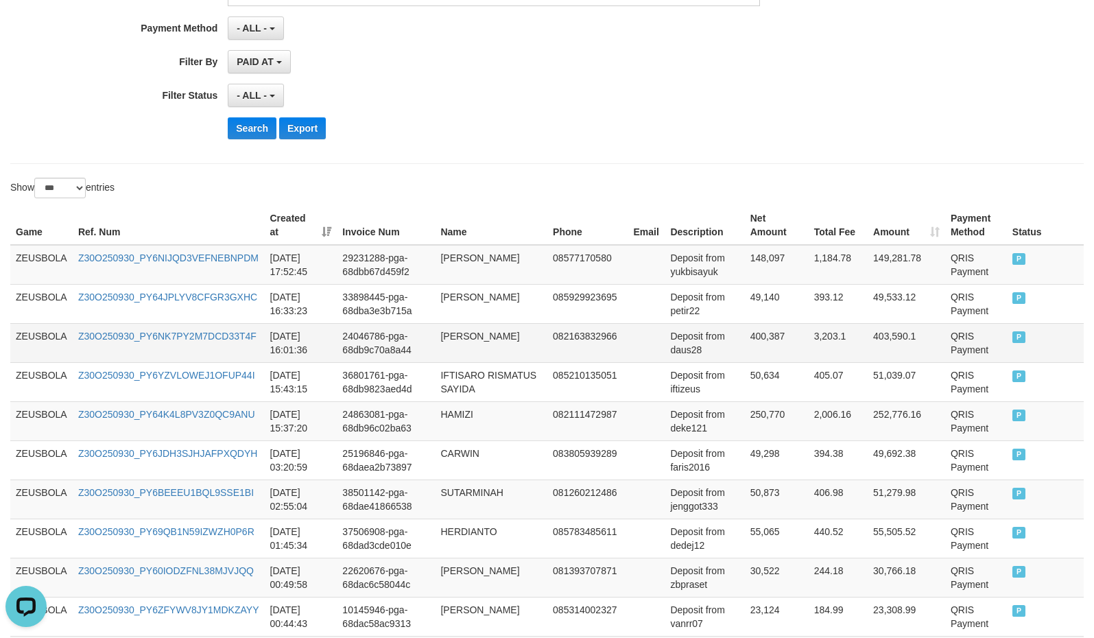
click at [435, 324] on td "[PERSON_NAME]" at bounding box center [491, 342] width 112 height 39
click at [450, 335] on td "[PERSON_NAME]" at bounding box center [491, 342] width 112 height 39
drag, startPoint x: 450, startPoint y: 335, endPoint x: 502, endPoint y: 334, distance: 52.1
click at [451, 335] on td "[PERSON_NAME]" at bounding box center [491, 342] width 112 height 39
drag, startPoint x: 515, startPoint y: 334, endPoint x: 552, endPoint y: 328, distance: 37.5
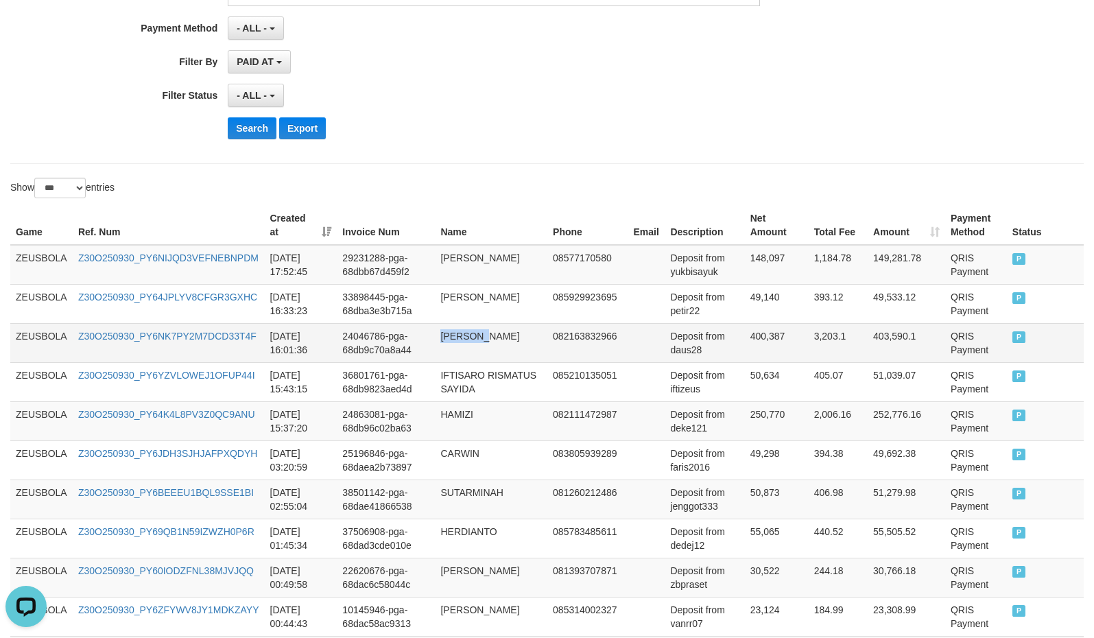
click at [516, 334] on td "[PERSON_NAME]" at bounding box center [491, 342] width 112 height 39
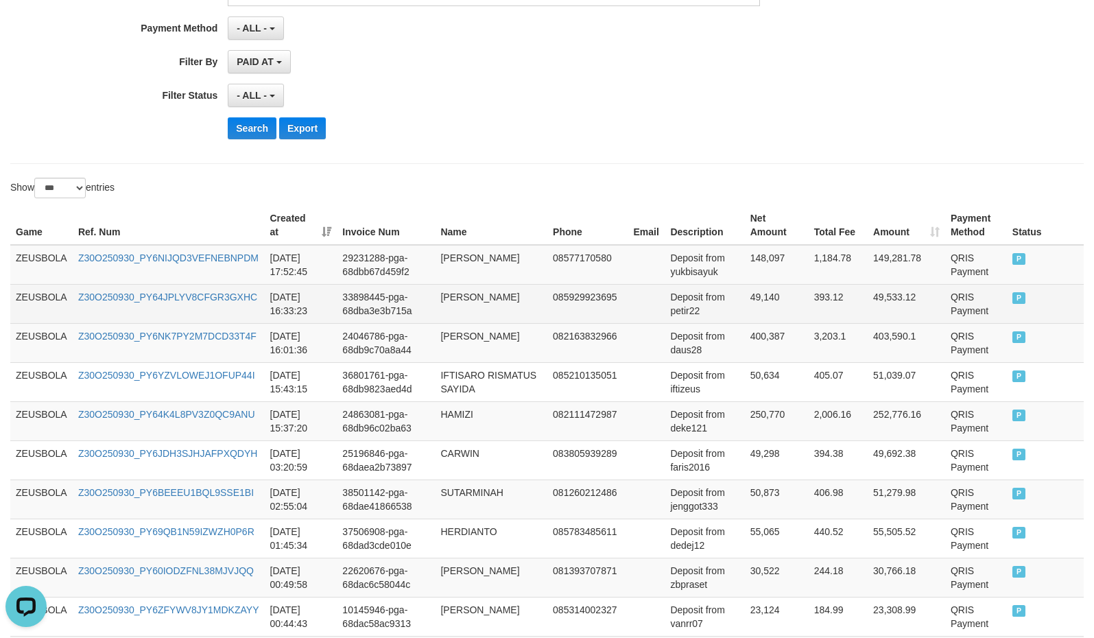
click at [446, 296] on td "[PERSON_NAME]" at bounding box center [491, 303] width 112 height 39
drag, startPoint x: 446, startPoint y: 296, endPoint x: 497, endPoint y: 300, distance: 51.7
click at [446, 296] on td "[PERSON_NAME]" at bounding box center [491, 303] width 112 height 39
click at [505, 302] on td "[PERSON_NAME]" at bounding box center [491, 303] width 112 height 39
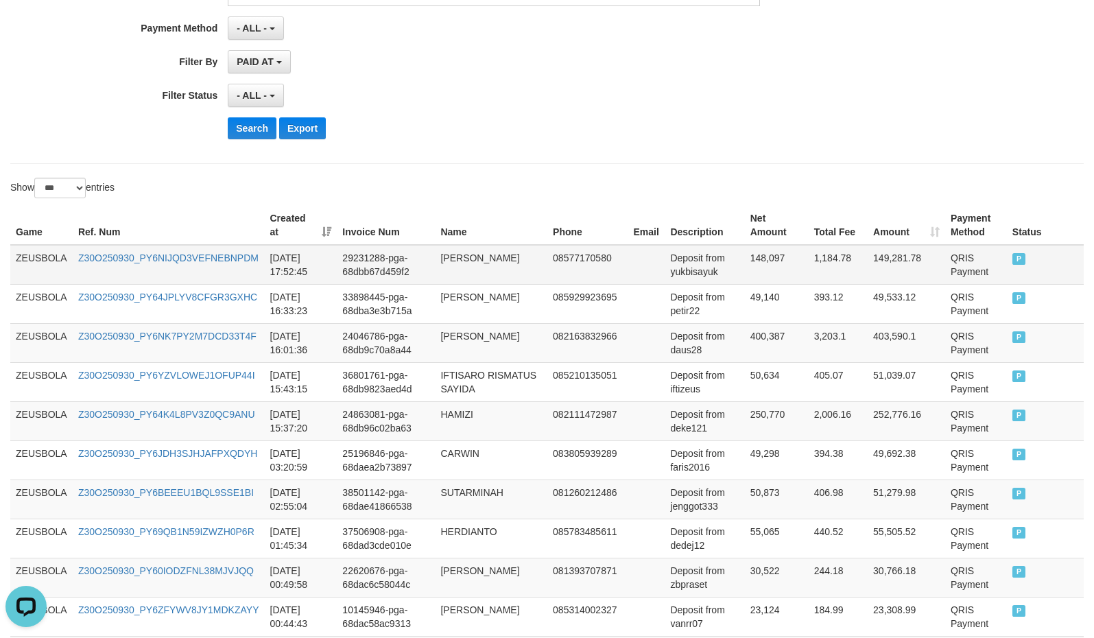
click at [439, 259] on td "[PERSON_NAME]" at bounding box center [491, 265] width 112 height 40
drag, startPoint x: 439, startPoint y: 259, endPoint x: 491, endPoint y: 259, distance: 52.1
click at [440, 259] on td "[PERSON_NAME]" at bounding box center [491, 265] width 112 height 40
click at [504, 259] on td "[PERSON_NAME]" at bounding box center [491, 265] width 112 height 40
click at [681, 433] on td "Deposit from deke121" at bounding box center [705, 420] width 80 height 39
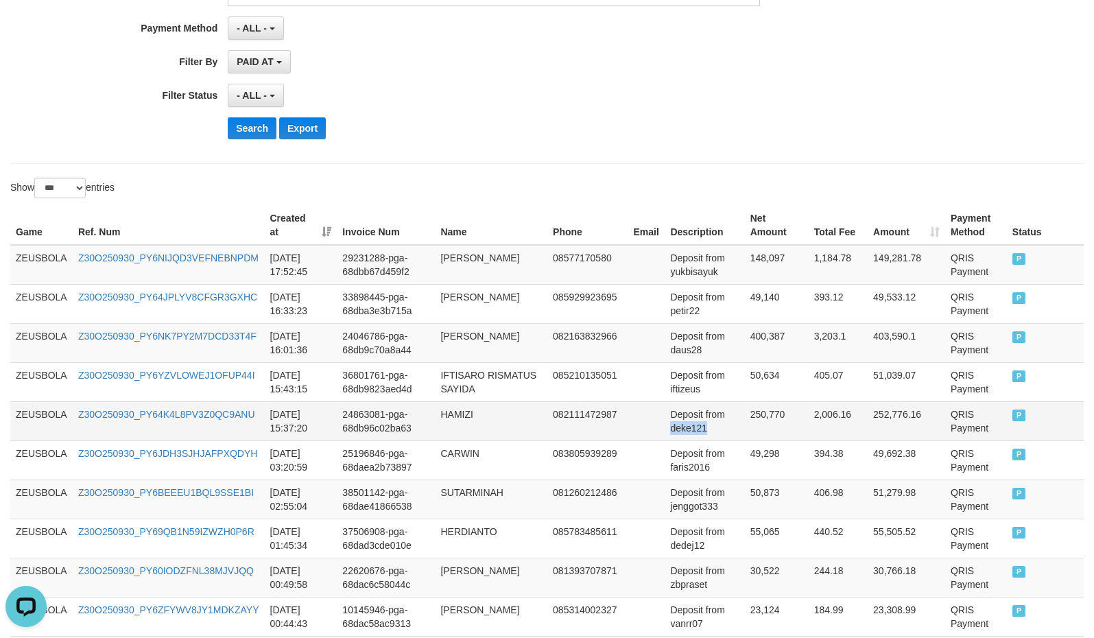
click at [681, 433] on td "Deposit from deke121" at bounding box center [705, 420] width 80 height 39
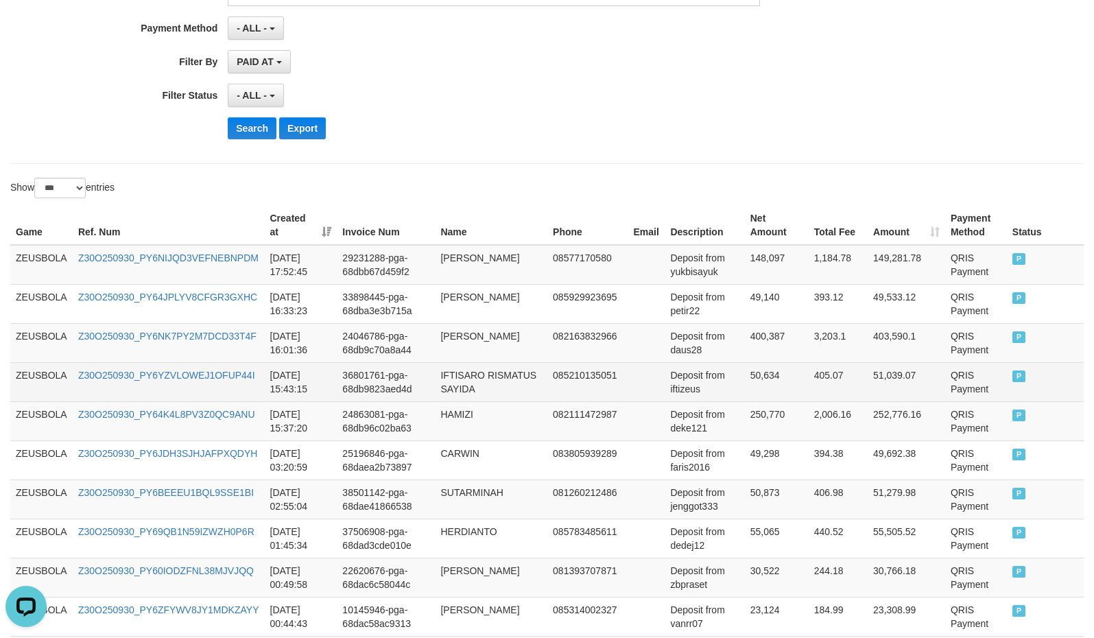
click at [682, 387] on td "Deposit from iftizeus" at bounding box center [705, 381] width 80 height 39
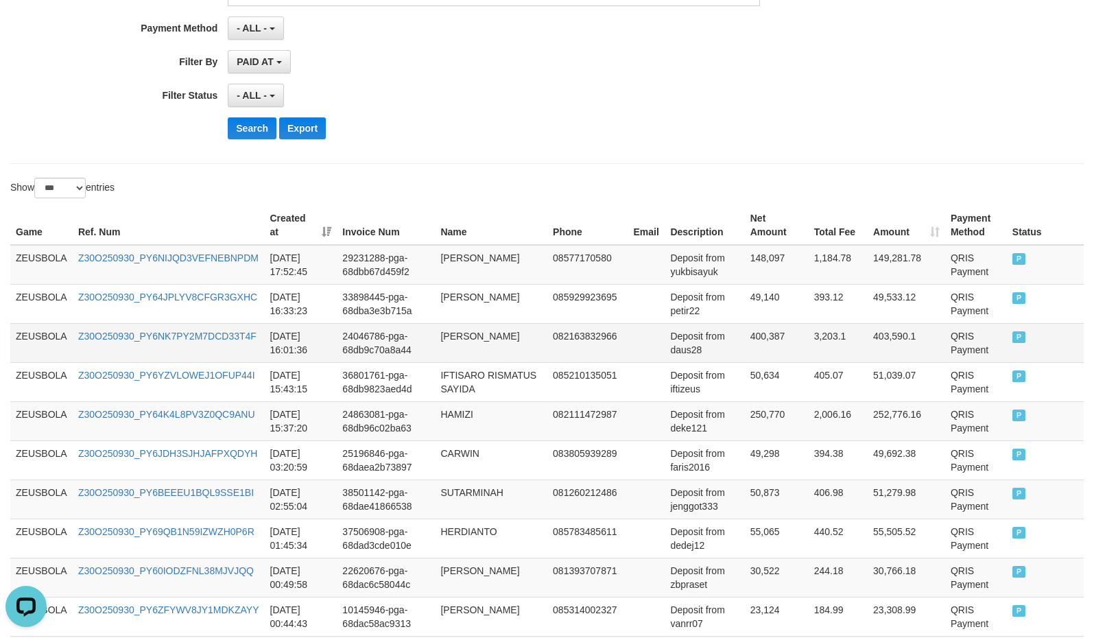
click at [680, 351] on td "Deposit from daus28" at bounding box center [705, 342] width 80 height 39
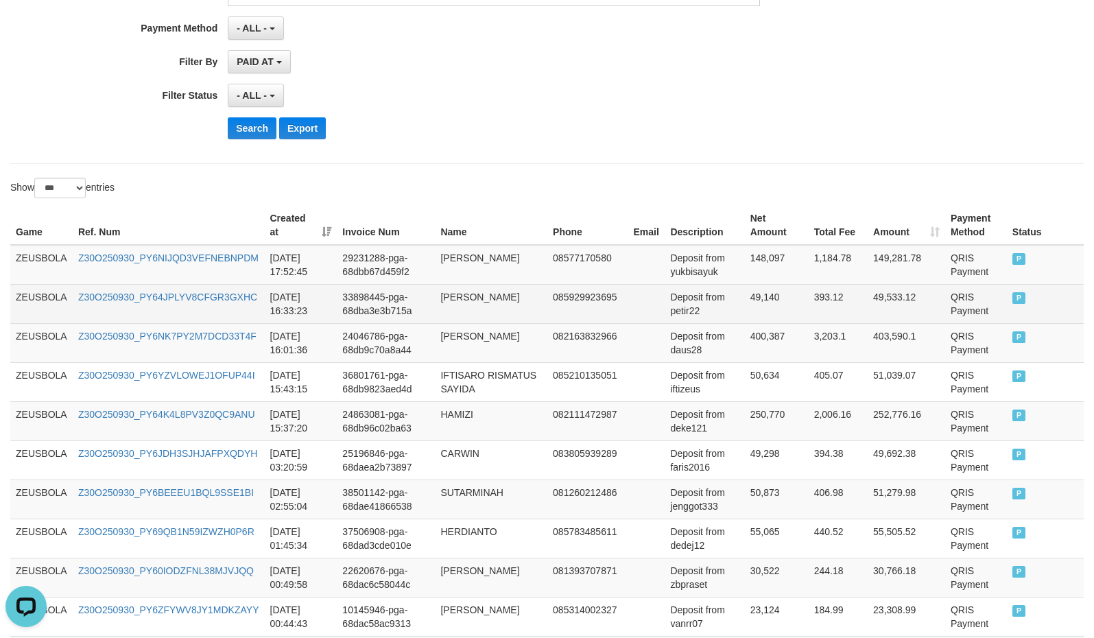
click at [669, 305] on td "Deposit from petir22" at bounding box center [705, 303] width 80 height 39
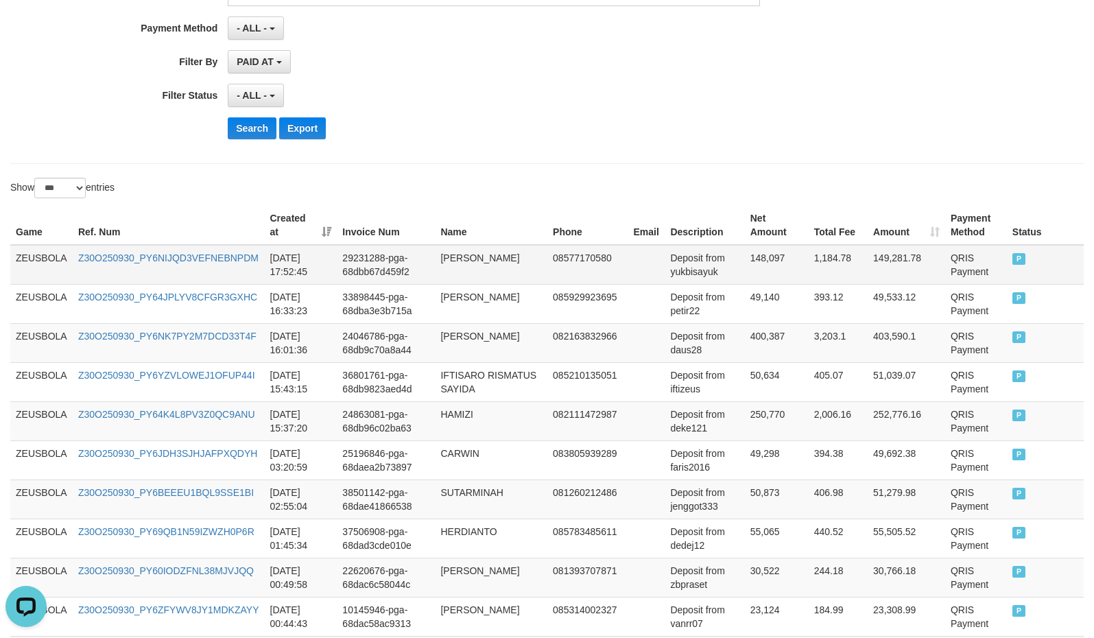
click at [697, 271] on td "Deposit from yukbisayuk" at bounding box center [705, 265] width 80 height 40
click at [748, 410] on td "250,770" at bounding box center [777, 420] width 64 height 39
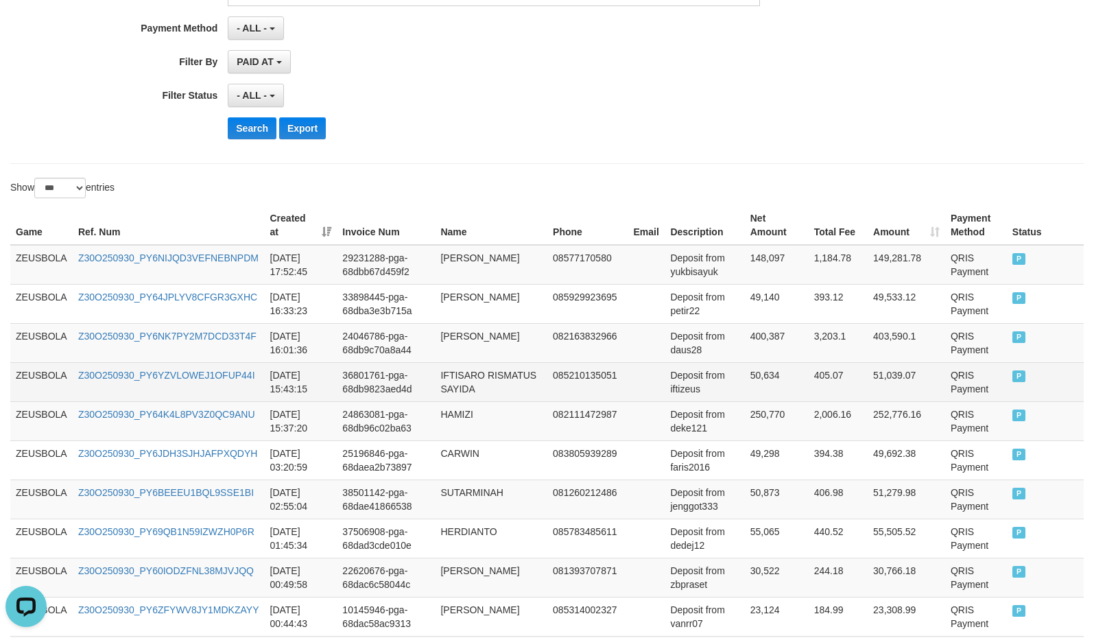
click at [754, 378] on td "50,634" at bounding box center [777, 381] width 64 height 39
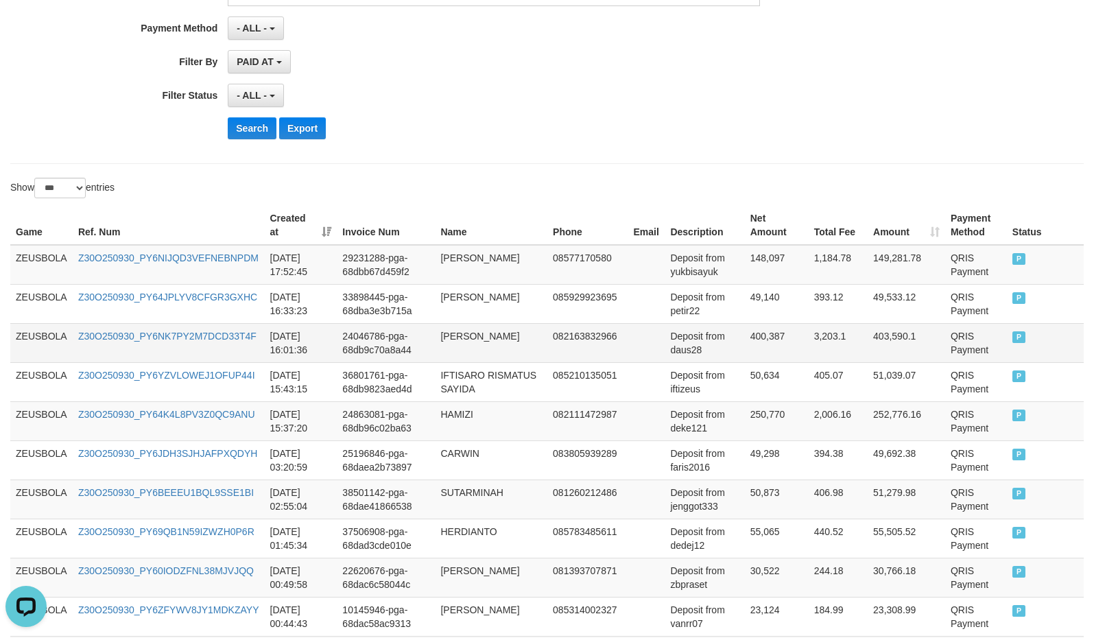
click at [756, 344] on td "400,387" at bounding box center [777, 342] width 64 height 39
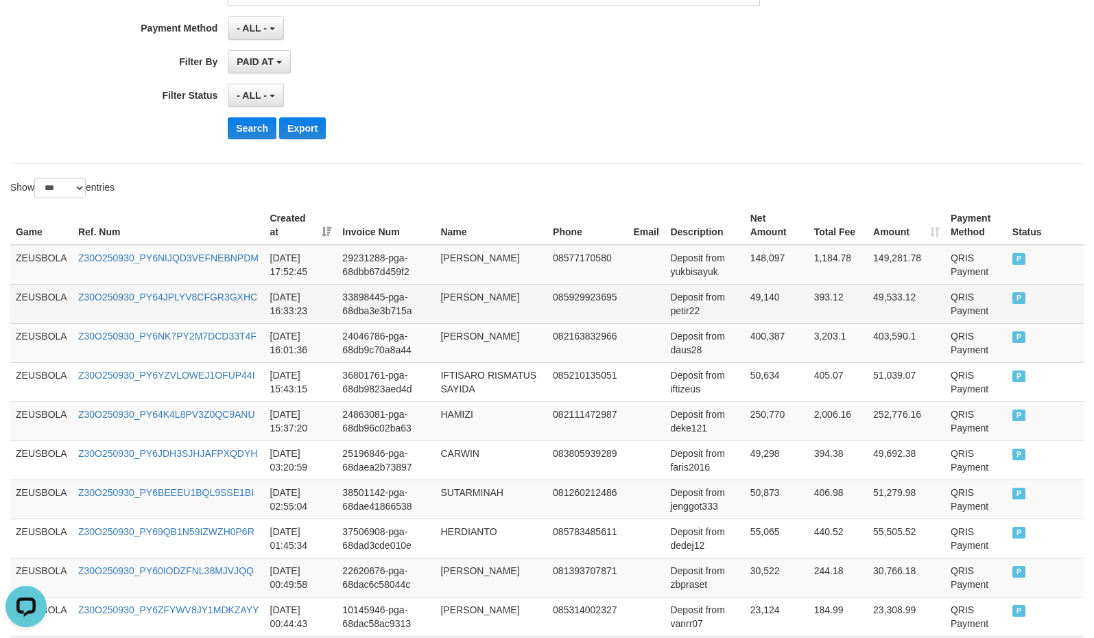
click at [735, 304] on td "Deposit from petir22" at bounding box center [705, 303] width 80 height 39
click at [754, 302] on td "49,140" at bounding box center [777, 303] width 64 height 39
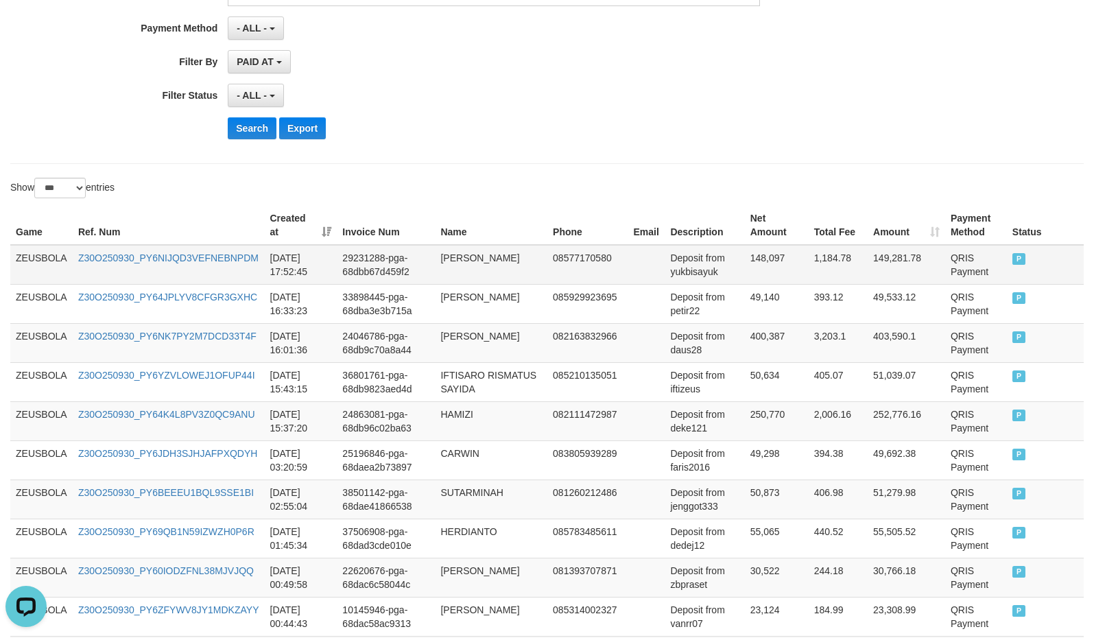
click at [749, 265] on td "148,097" at bounding box center [777, 265] width 64 height 40
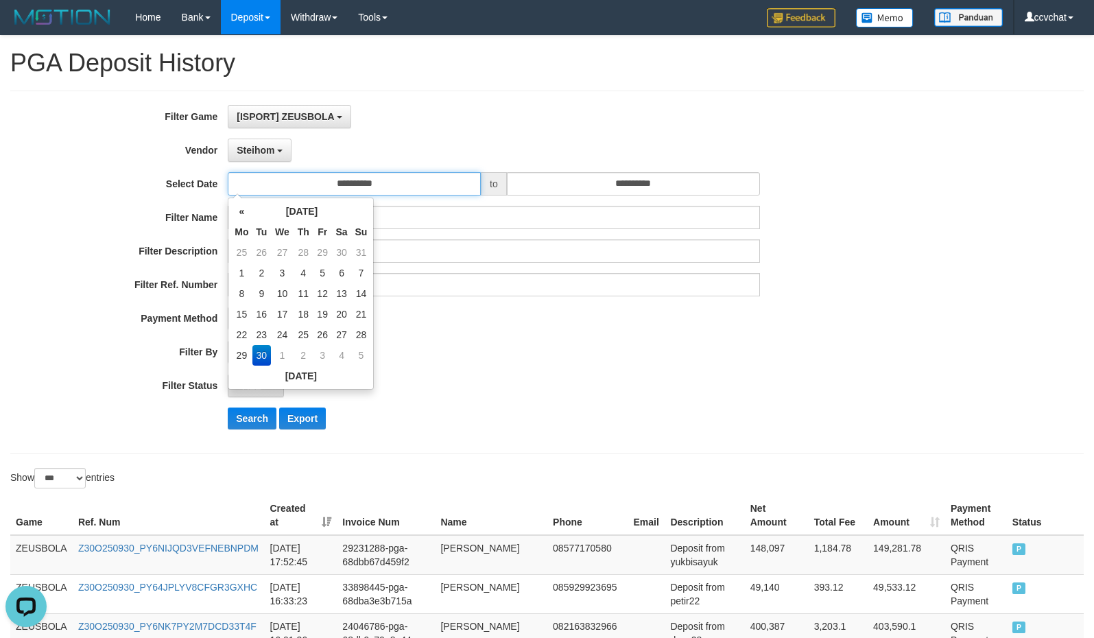
click at [394, 182] on input "**********" at bounding box center [354, 183] width 253 height 23
click at [242, 333] on td "22" at bounding box center [241, 334] width 21 height 21
type input "**********"
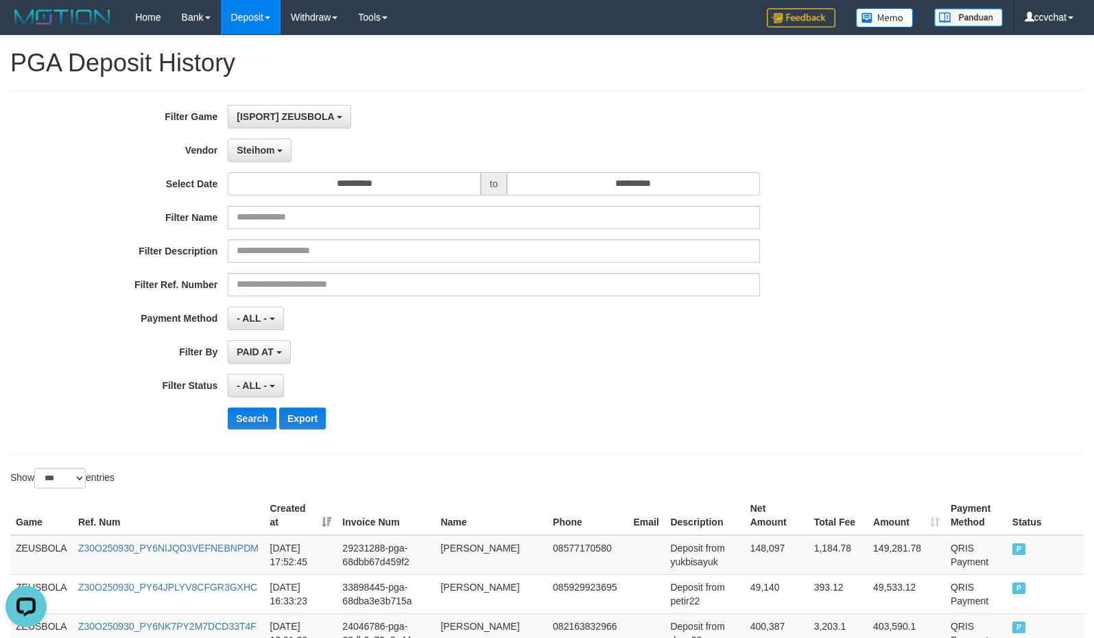
click at [577, 368] on div "**********" at bounding box center [455, 272] width 911 height 335
click at [632, 190] on input "**********" at bounding box center [633, 183] width 253 height 23
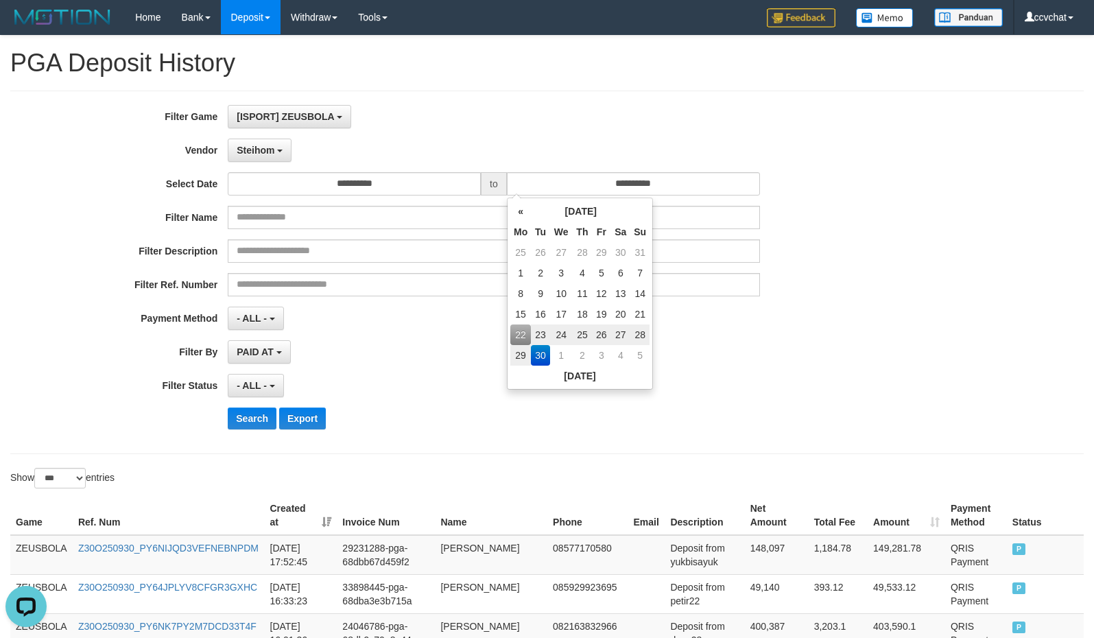
click at [638, 331] on td "28" at bounding box center [639, 334] width 19 height 21
type input "**********"
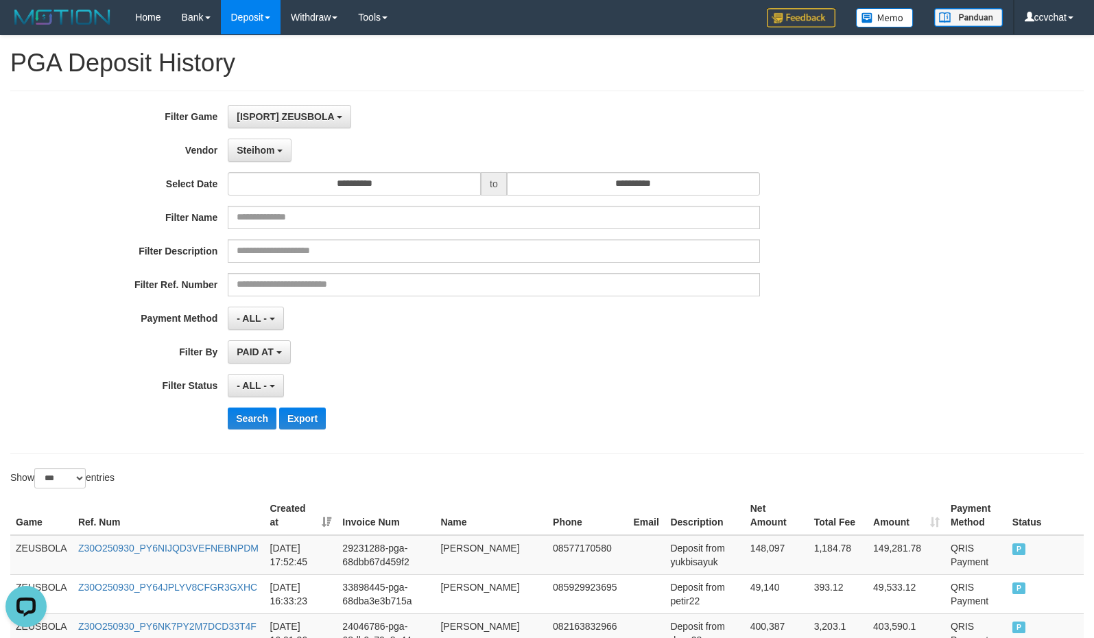
click at [769, 416] on div "Search Export" at bounding box center [570, 418] width 684 height 22
click at [259, 153] on span "Steihom" at bounding box center [256, 150] width 38 height 11
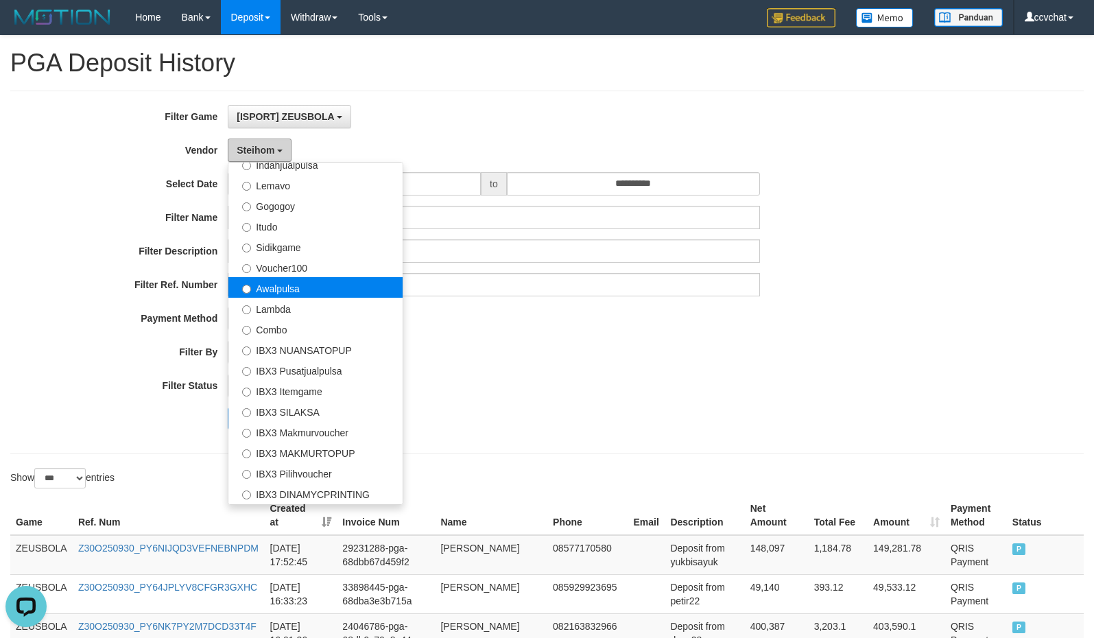
scroll to position [426, 0]
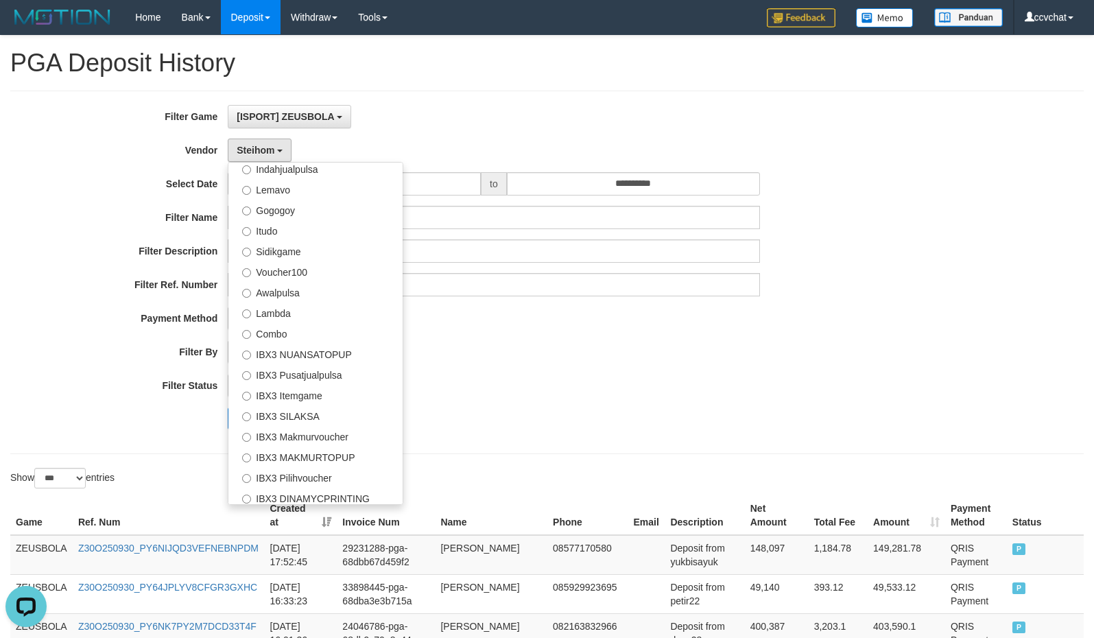
drag, startPoint x: 750, startPoint y: 384, endPoint x: 773, endPoint y: 374, distance: 25.5
click at [756, 381] on div "- ALL - SELECT ALL - ALL - SELECT STATUS PENDING/UNPAID PAID CANCELED EXPIRED" at bounding box center [494, 385] width 532 height 23
